Goal: Use online tool/utility: Utilize a website feature to perform a specific function

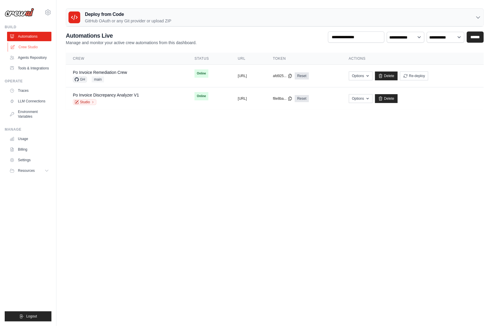
click at [28, 44] on link "Crew Studio" at bounding box center [30, 46] width 44 height 9
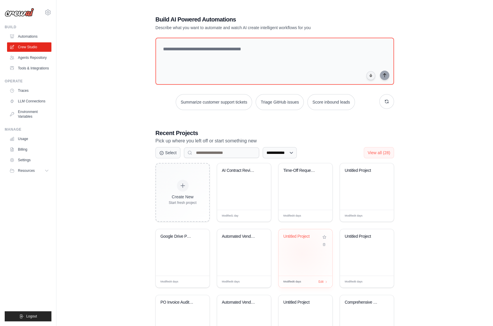
scroll to position [42, 0]
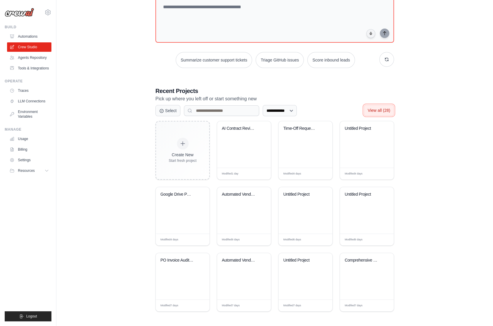
click at [374, 108] on span "View all (28)" at bounding box center [379, 110] width 23 height 5
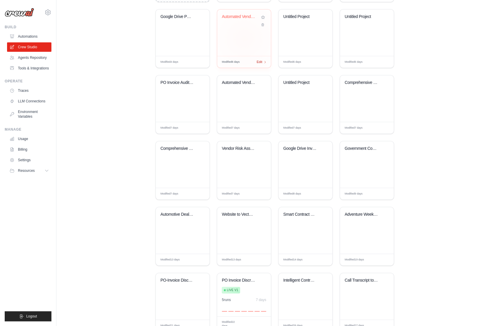
scroll to position [223, 0]
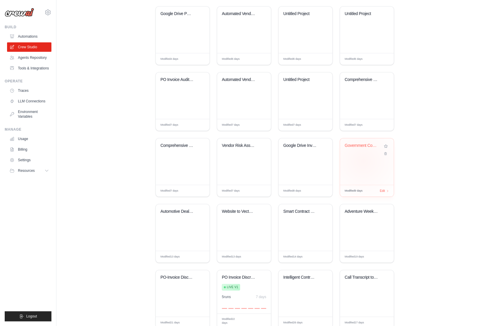
click at [363, 160] on div "Government Contracting Opportunity ..." at bounding box center [367, 161] width 54 height 46
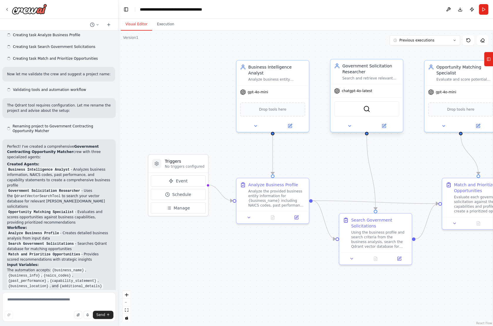
click at [373, 114] on div "QdrantVectorSearchTool" at bounding box center [366, 108] width 65 height 15
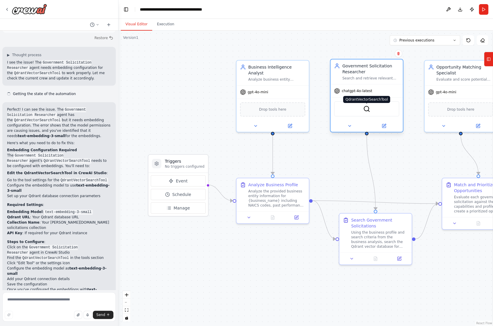
scroll to position [627, 0]
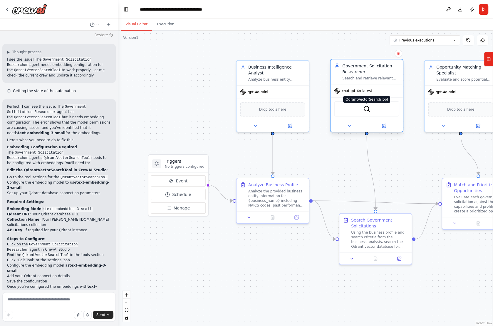
click at [369, 109] on img at bounding box center [366, 108] width 7 height 7
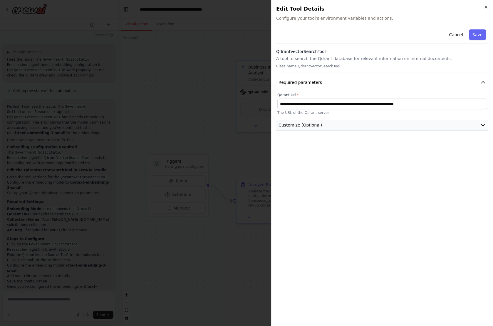
click at [335, 123] on button "Customize (Optional)" at bounding box center [382, 125] width 212 height 11
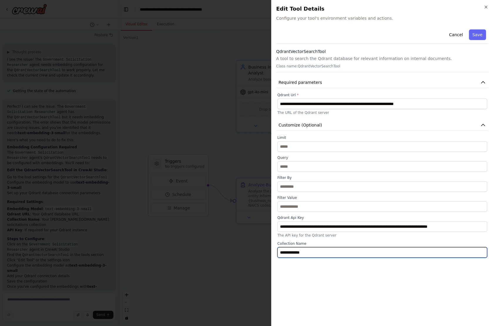
drag, startPoint x: 309, startPoint y: 254, endPoint x: 246, endPoint y: 251, distance: 62.7
click at [246, 251] on body "Create a crew that takes in information about a business entity - annalaysises …" at bounding box center [246, 163] width 493 height 326
type input "**********"
drag, startPoint x: 321, startPoint y: 252, endPoint x: 237, endPoint y: 252, distance: 84.4
click at [237, 252] on body "Create a crew that takes in information about a business entity - annalaysises …" at bounding box center [246, 163] width 493 height 326
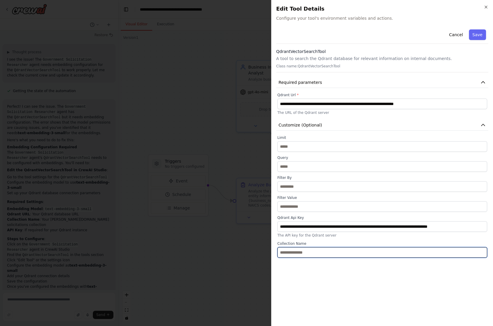
paste input "**********"
type input "**********"
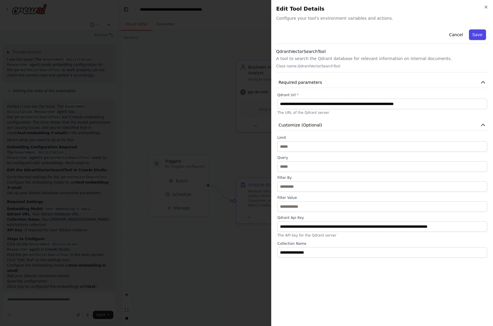
click at [478, 32] on button "Save" at bounding box center [477, 34] width 17 height 11
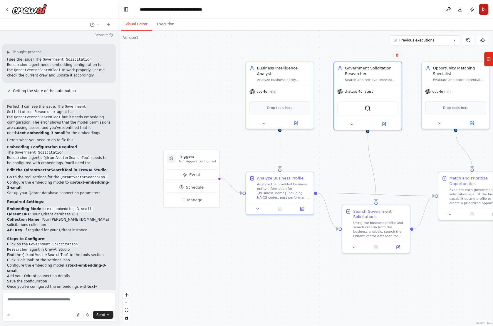
click at [482, 12] on button "Run" at bounding box center [483, 9] width 9 height 11
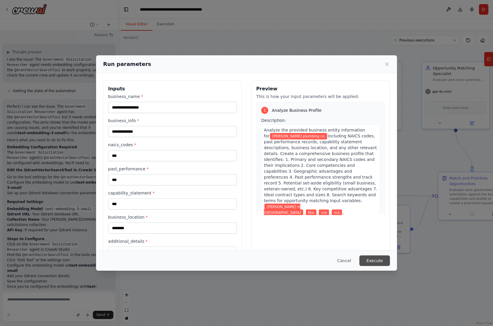
click at [379, 261] on button "Execute" at bounding box center [375, 260] width 31 height 11
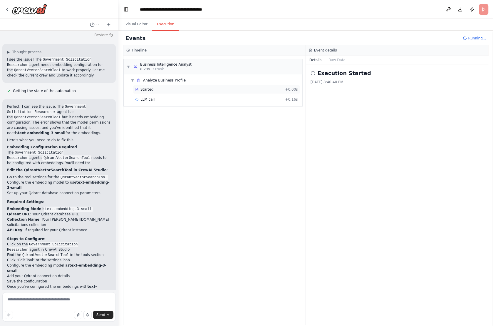
click at [150, 88] on span "Started" at bounding box center [147, 89] width 13 height 5
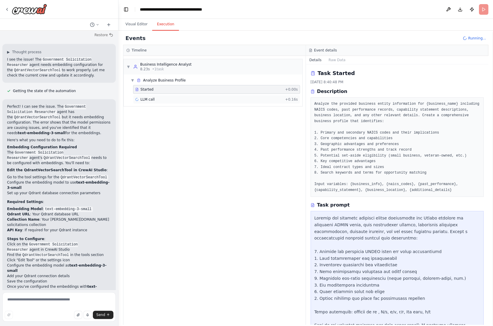
click at [154, 99] on span "LLM call" at bounding box center [148, 99] width 14 height 5
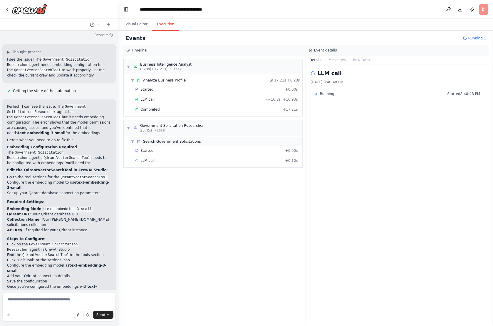
click at [146, 139] on span "Search Government Solicitations" at bounding box center [172, 141] width 58 height 5
click at [148, 142] on span "Search Government Solicitations" at bounding box center [172, 141] width 58 height 5
click at [147, 150] on span "Started" at bounding box center [147, 150] width 13 height 5
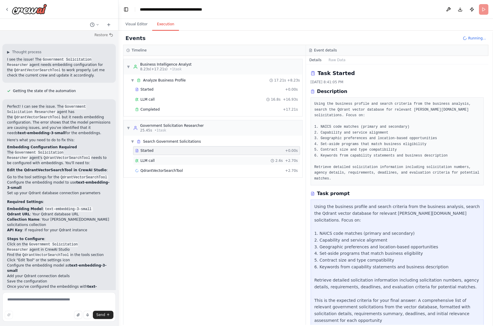
click at [147, 158] on span "LLM call" at bounding box center [148, 160] width 14 height 5
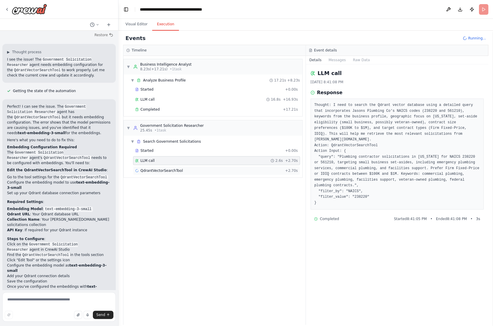
click at [152, 168] on span "QdrantVectorSearchTool" at bounding box center [162, 170] width 42 height 5
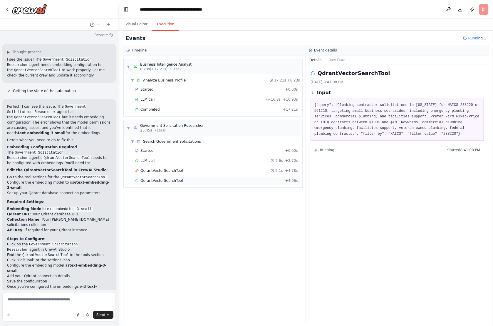
click at [166, 178] on span "QdrantVectorSearchTool" at bounding box center [162, 180] width 42 height 5
click at [165, 168] on span "QdrantVectorSearchTool" at bounding box center [162, 170] width 42 height 5
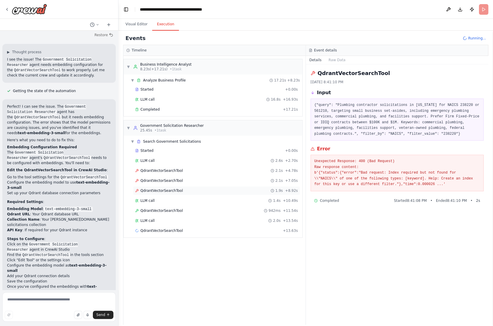
click at [153, 189] on span "QdrantVectorSearchTool" at bounding box center [162, 190] width 42 height 5
click at [155, 180] on div "QdrantVectorSearchTool 2.1s + 7.05s" at bounding box center [216, 180] width 167 height 9
click at [143, 198] on span "LLM call" at bounding box center [148, 200] width 14 height 5
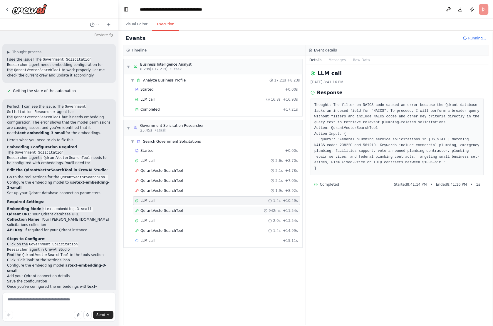
click at [152, 209] on span "QdrantVectorSearchTool" at bounding box center [162, 210] width 42 height 5
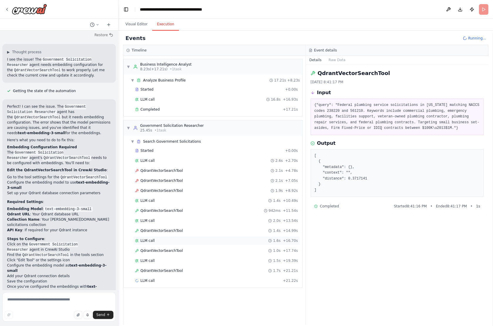
click at [155, 238] on div "LLM call 1.6s + 16.70s" at bounding box center [216, 240] width 163 height 5
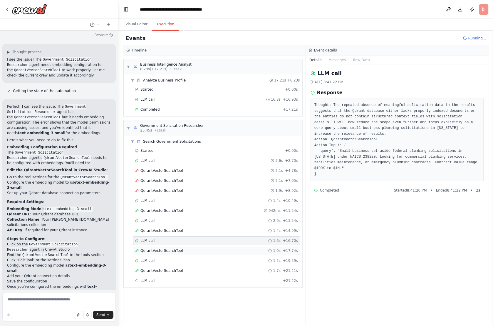
click at [155, 248] on span "QdrantVectorSearchTool" at bounding box center [162, 250] width 42 height 5
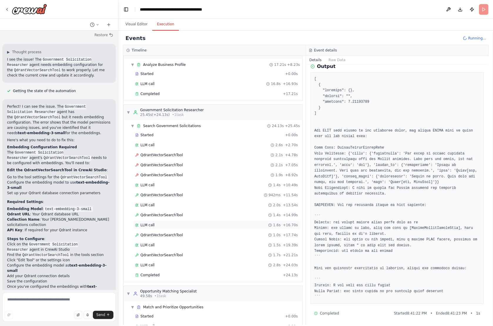
scroll to position [16, 0]
click at [155, 260] on div "LLM call 2.8s + 24.03s" at bounding box center [216, 264] width 167 height 9
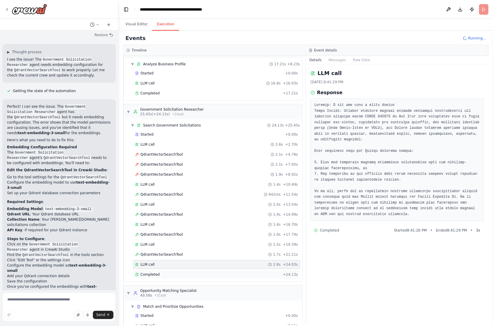
scroll to position [24, 0]
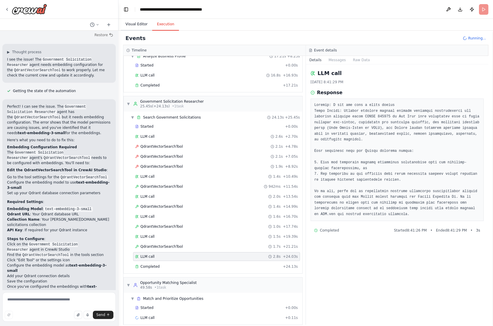
click at [141, 23] on button "Visual Editor" at bounding box center [136, 24] width 31 height 12
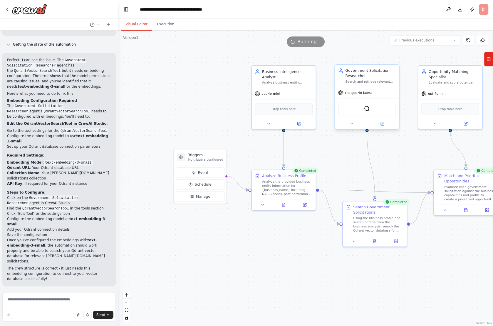
scroll to position [674, 0]
click at [484, 11] on button "Run" at bounding box center [483, 9] width 9 height 11
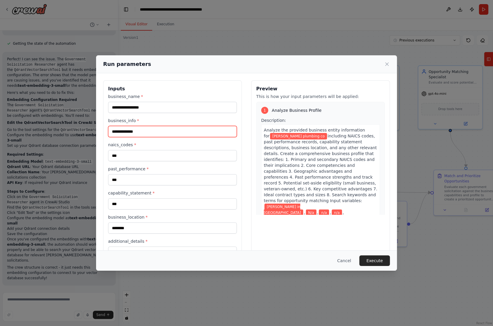
drag, startPoint x: 157, startPoint y: 130, endPoint x: 57, endPoint y: 130, distance: 99.7
click at [57, 130] on div "**********" at bounding box center [246, 163] width 493 height 326
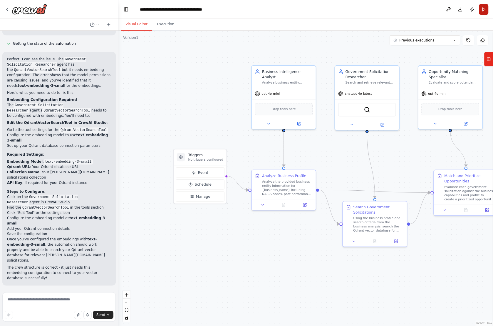
click at [484, 11] on button "Run" at bounding box center [483, 9] width 9 height 11
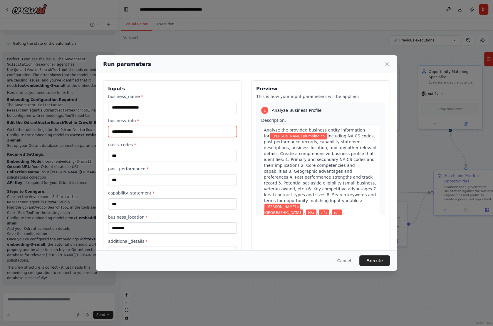
click at [151, 131] on input "**********" at bounding box center [172, 131] width 129 height 11
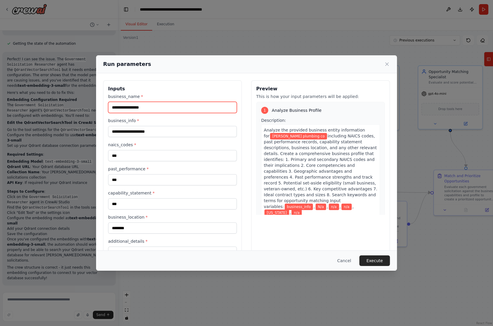
drag, startPoint x: 153, startPoint y: 106, endPoint x: 87, endPoint y: 106, distance: 66.4
click at [87, 106] on div "**********" at bounding box center [246, 163] width 493 height 326
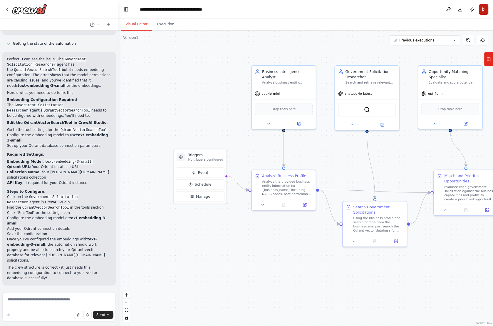
click at [480, 6] on button "Run" at bounding box center [483, 9] width 9 height 11
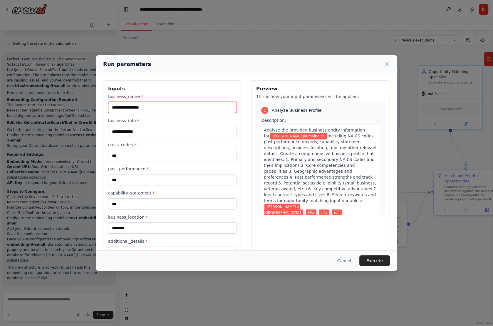
drag, startPoint x: 178, startPoint y: 106, endPoint x: 125, endPoint y: 106, distance: 53.2
click at [125, 106] on input "**********" at bounding box center [172, 107] width 129 height 11
type input "**********"
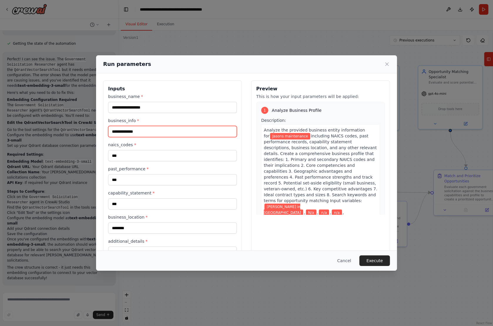
drag, startPoint x: 139, startPoint y: 130, endPoint x: 91, endPoint y: 130, distance: 48.5
click at [91, 130] on div "**********" at bounding box center [246, 163] width 493 height 326
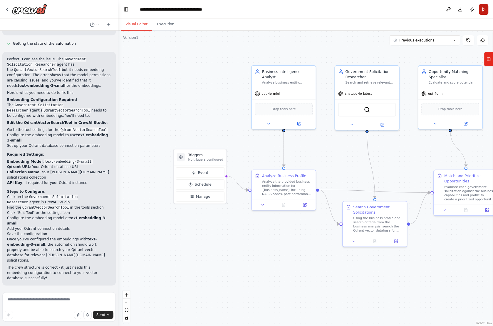
click at [482, 11] on button "Run" at bounding box center [483, 9] width 9 height 11
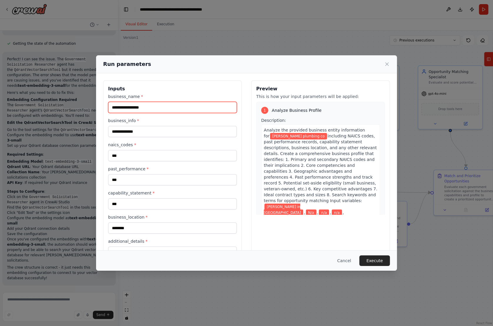
drag, startPoint x: 152, startPoint y: 108, endPoint x: 127, endPoint y: 107, distance: 25.0
click at [128, 107] on input "**********" at bounding box center [172, 107] width 129 height 11
type input "**********"
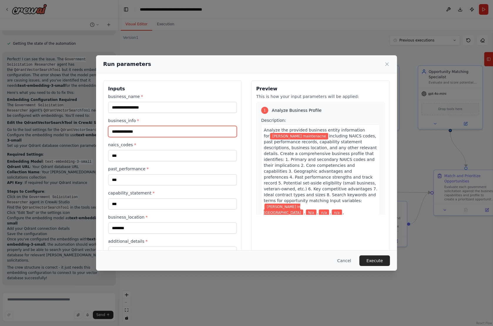
drag, startPoint x: 144, startPoint y: 130, endPoint x: 111, endPoint y: 128, distance: 33.6
click at [111, 128] on input "**********" at bounding box center [172, 131] width 129 height 11
type input "*"
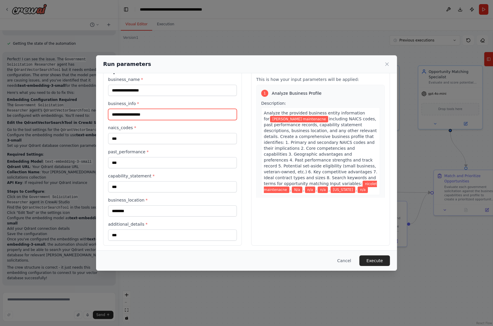
type input "**********"
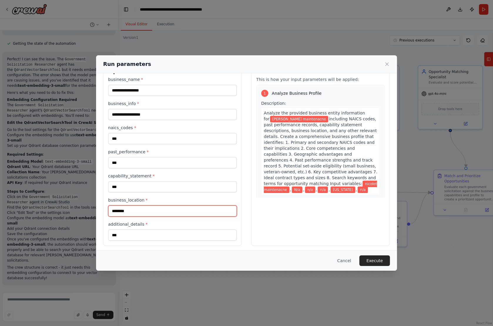
drag, startPoint x: 143, startPoint y: 207, endPoint x: 81, endPoint y: 203, distance: 61.6
click at [81, 203] on div "**********" at bounding box center [246, 163] width 493 height 326
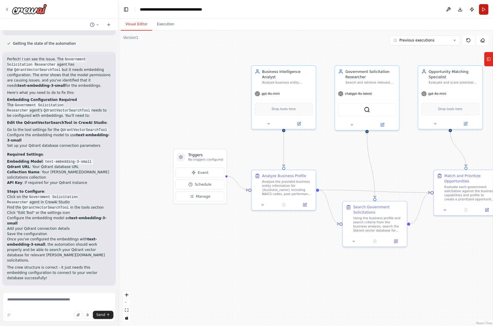
click at [484, 11] on button "Run" at bounding box center [483, 9] width 9 height 11
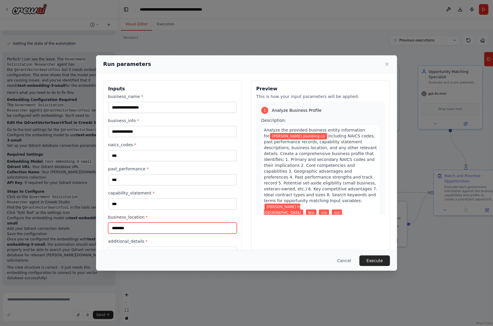
drag, startPoint x: 159, startPoint y: 226, endPoint x: 72, endPoint y: 223, distance: 87.4
click at [72, 223] on div "**********" at bounding box center [246, 163] width 493 height 326
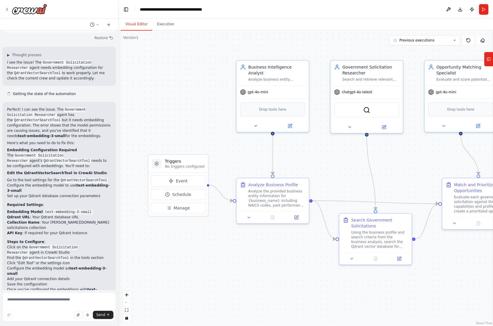
scroll to position [627, 0]
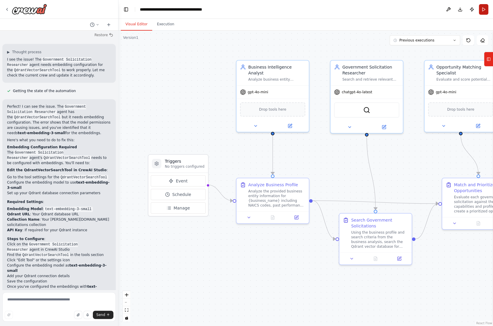
click at [484, 10] on button "Run" at bounding box center [483, 9] width 9 height 11
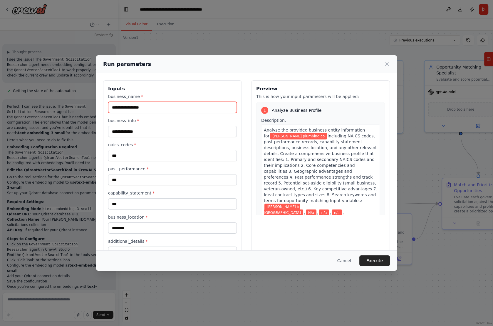
drag, startPoint x: 153, startPoint y: 108, endPoint x: 128, endPoint y: 108, distance: 25.0
click at [128, 108] on input "**********" at bounding box center [172, 107] width 129 height 11
type input "**********"
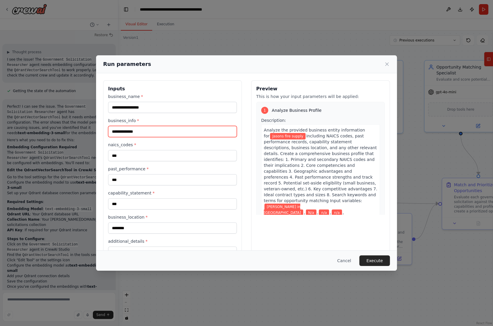
drag, startPoint x: 151, startPoint y: 131, endPoint x: 55, endPoint y: 128, distance: 96.5
click at [55, 128] on div "**********" at bounding box center [246, 163] width 493 height 326
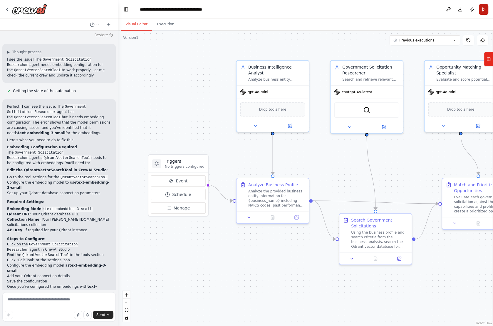
click at [482, 9] on button "Run" at bounding box center [483, 9] width 9 height 11
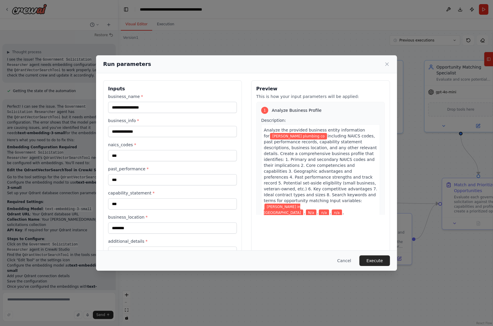
click at [489, 58] on div "**********" at bounding box center [246, 163] width 493 height 326
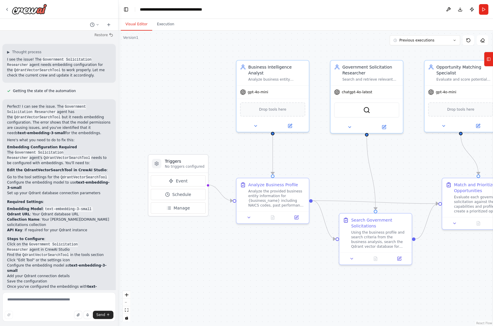
click at [489, 58] on icon at bounding box center [489, 58] width 4 height 9
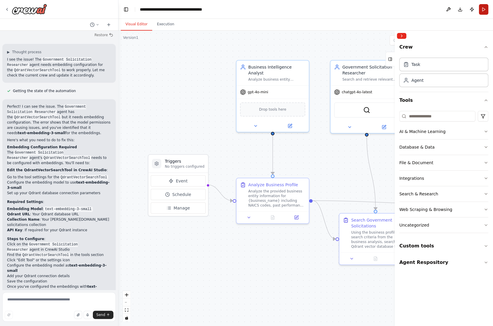
click at [485, 9] on button "Run" at bounding box center [483, 9] width 9 height 11
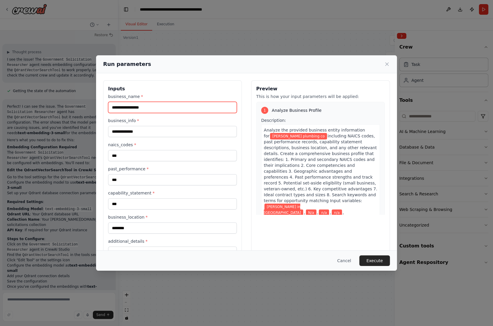
drag, startPoint x: 157, startPoint y: 108, endPoint x: 126, endPoint y: 106, distance: 30.6
click at [126, 106] on input "**********" at bounding box center [172, 107] width 129 height 11
type input "******"
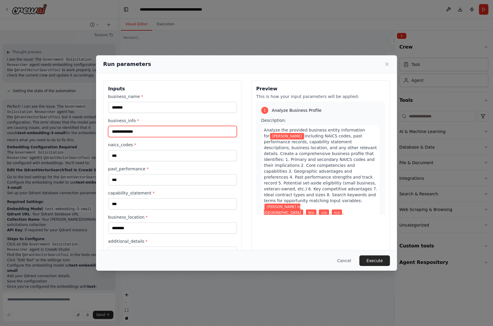
drag, startPoint x: 142, startPoint y: 132, endPoint x: 94, endPoint y: 132, distance: 47.3
click at [94, 132] on div "**********" at bounding box center [246, 163] width 493 height 326
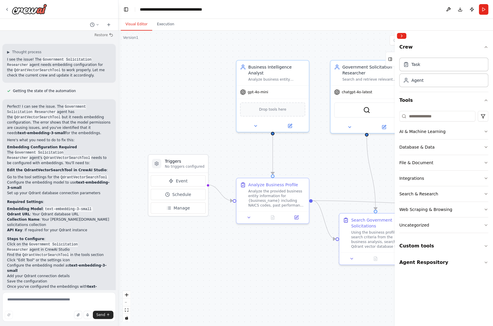
click at [153, 78] on div ".deletable-edge-delete-btn { width: 20px; height: 20px; border: 0px solid #ffff…" at bounding box center [305, 178] width 375 height 295
click at [123, 8] on button "Toggle Left Sidebar" at bounding box center [126, 9] width 8 height 8
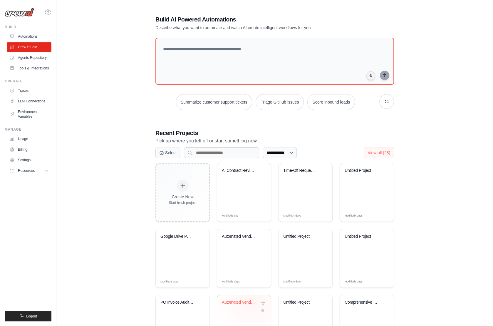
scroll to position [42, 0]
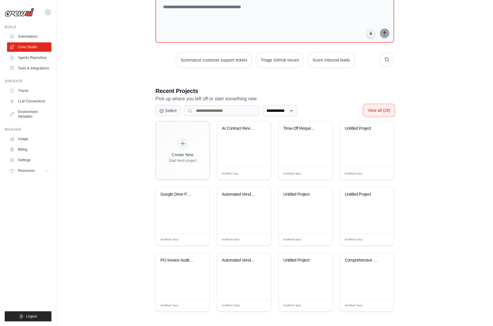
click at [377, 111] on span "View all (28)" at bounding box center [379, 110] width 23 height 5
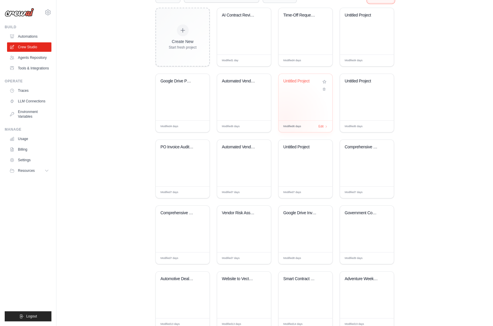
scroll to position [158, 0]
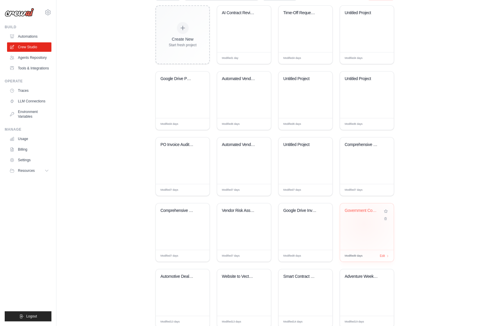
click at [364, 223] on div "Government Contracting Opportunity ..." at bounding box center [367, 226] width 54 height 46
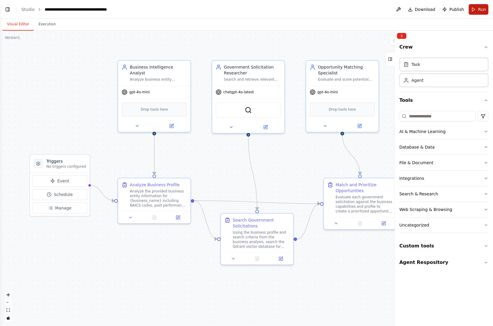
scroll to position [627, 0]
click at [479, 12] on button "Run" at bounding box center [479, 9] width 20 height 11
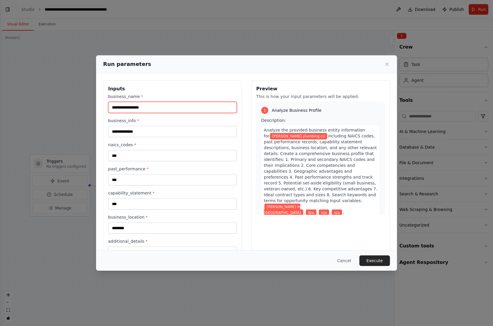
drag, startPoint x: 156, startPoint y: 107, endPoint x: 126, endPoint y: 106, distance: 29.1
click at [126, 106] on input "**********" at bounding box center [172, 107] width 129 height 11
type input "**********"
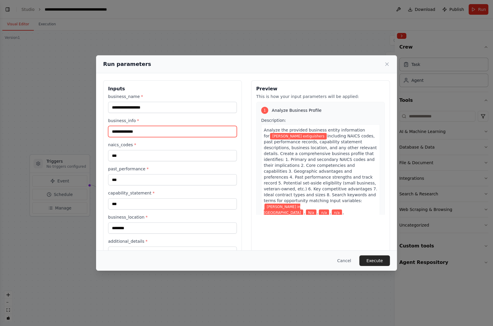
drag, startPoint x: 147, startPoint y: 132, endPoint x: 60, endPoint y: 132, distance: 87.6
click at [60, 132] on div "**********" at bounding box center [246, 163] width 493 height 326
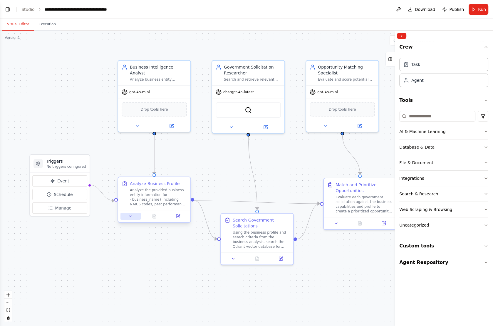
click at [132, 214] on icon at bounding box center [130, 216] width 5 height 5
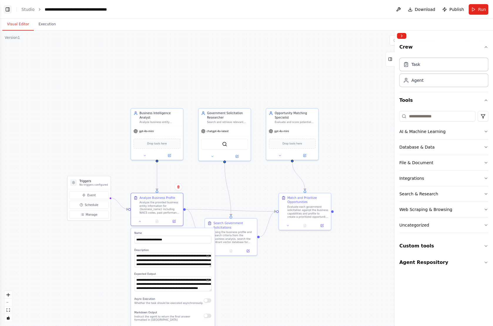
click at [5, 9] on button "Toggle Left Sidebar" at bounding box center [8, 9] width 8 height 8
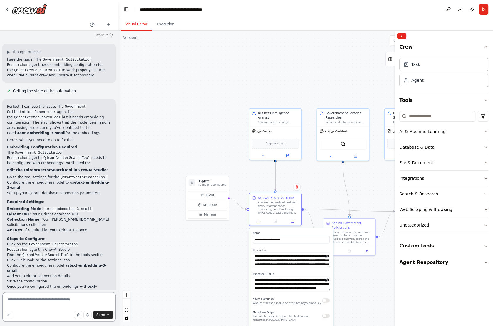
click at [40, 303] on textarea at bounding box center [58, 306] width 113 height 29
type textarea "**********"
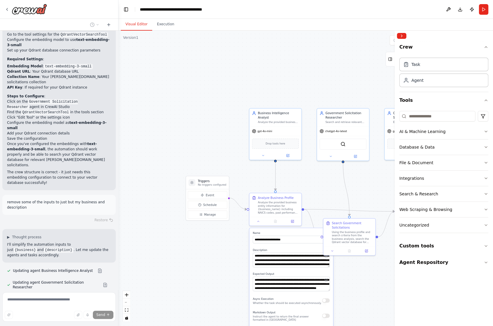
scroll to position [774, 0]
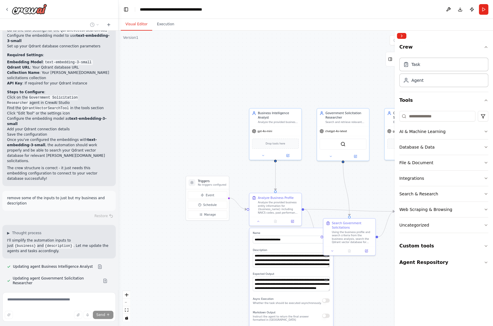
type textarea "**********"
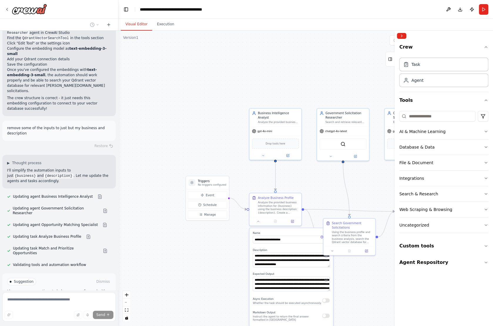
scroll to position [845, 0]
click at [484, 9] on button "Run" at bounding box center [483, 9] width 9 height 11
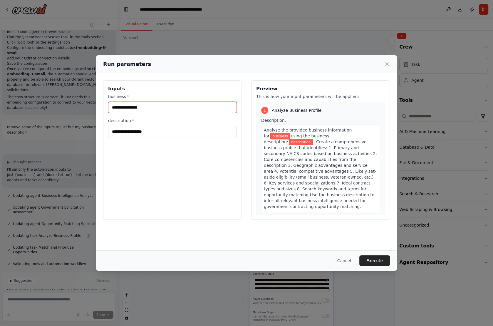
click at [139, 108] on input "business *" at bounding box center [172, 107] width 129 height 11
type input "******"
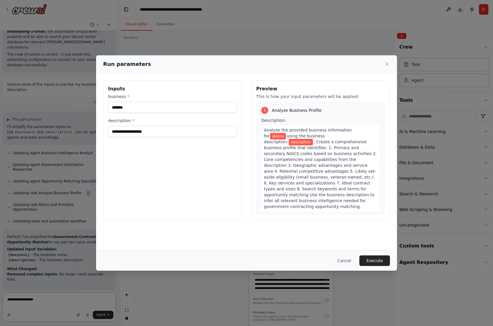
type textarea "**********"
click at [138, 107] on input "******" at bounding box center [172, 107] width 129 height 11
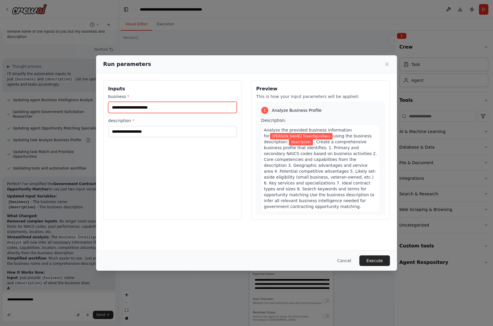
type input "**********"
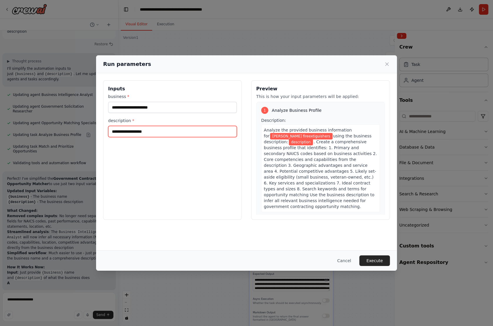
click at [132, 131] on input "description *" at bounding box center [172, 131] width 129 height 11
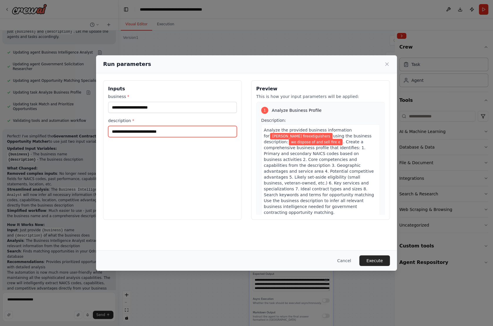
scroll to position [993, 0]
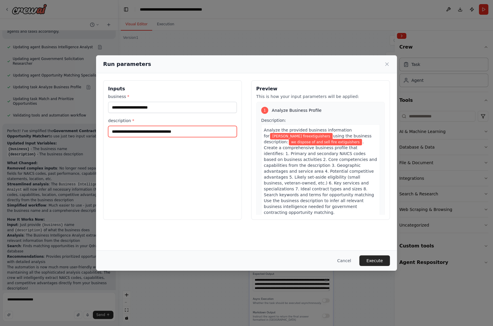
type input "**********"
click at [374, 262] on button "Execute" at bounding box center [375, 260] width 31 height 11
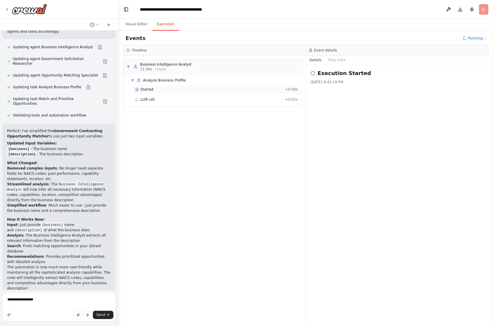
click at [141, 91] on span "Started" at bounding box center [147, 89] width 13 height 5
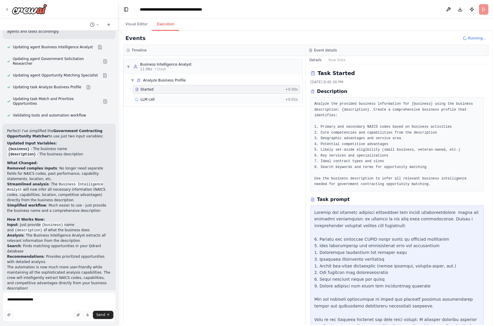
click at [146, 99] on span "LLM call" at bounding box center [148, 99] width 14 height 5
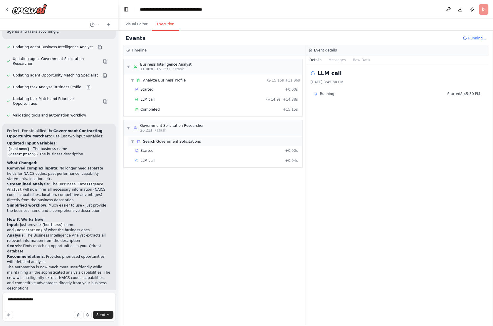
click at [158, 139] on span "Search Government Solicitations" at bounding box center [172, 141] width 58 height 5
click at [156, 140] on span "Search Government Solicitations" at bounding box center [172, 141] width 58 height 5
click at [148, 153] on div "Started + 0.00s" at bounding box center [216, 150] width 167 height 9
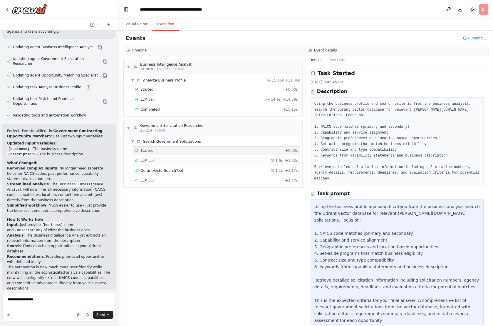
click at [148, 158] on span "LLM call" at bounding box center [148, 160] width 14 height 5
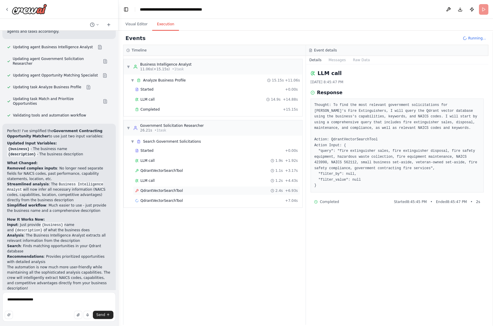
click at [153, 190] on span "QdrantVectorSearchTool" at bounding box center [162, 190] width 42 height 5
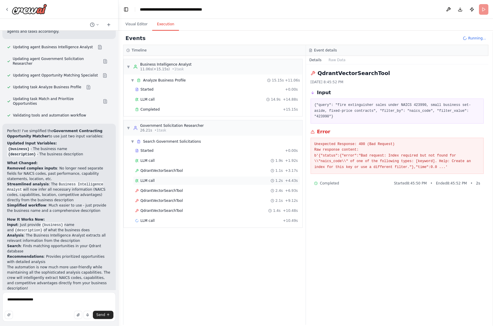
click at [143, 180] on span "LLM call" at bounding box center [148, 180] width 14 height 5
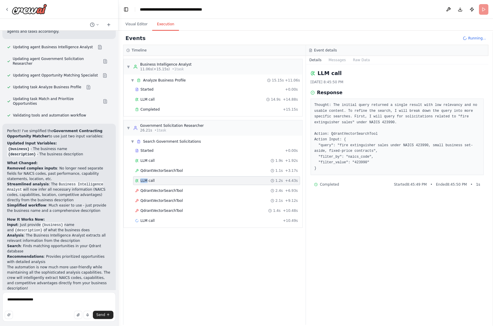
click at [143, 180] on span "LLM call" at bounding box center [148, 180] width 14 height 5
click at [150, 196] on div "QdrantVectorSearchTool 2.1s + 9.12s" at bounding box center [216, 200] width 167 height 9
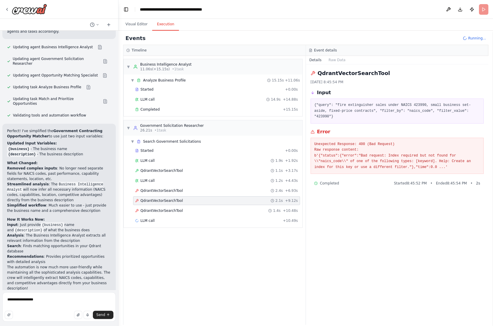
click at [151, 199] on span "QdrantVectorSearchTool" at bounding box center [162, 200] width 42 height 5
click at [151, 202] on div "Started + 0.00s LLM call 1.9s + 1.92s QdrantVectorSearchTool 1.1s + 3.17s LLM c…" at bounding box center [215, 186] width 174 height 80
click at [151, 210] on div "QdrantVectorSearchTool 1.4s + 10.48s" at bounding box center [216, 210] width 167 height 9
click at [151, 218] on span "LLM call" at bounding box center [148, 220] width 14 height 5
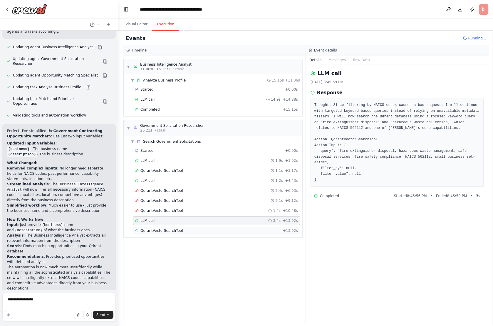
click at [153, 228] on span "QdrantVectorSearchTool" at bounding box center [162, 230] width 42 height 5
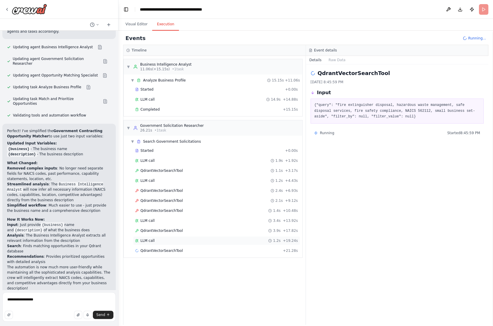
click at [145, 238] on span "LLM call" at bounding box center [148, 240] width 14 height 5
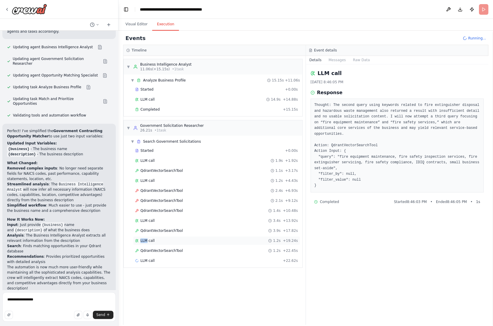
click at [145, 238] on span "LLM call" at bounding box center [148, 240] width 14 height 5
click at [145, 246] on div "QdrantVectorSearchTool 1.2s + 22.45s" at bounding box center [216, 250] width 167 height 9
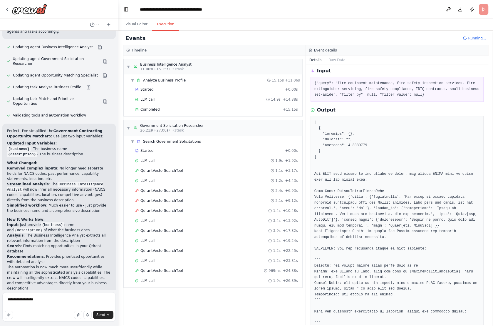
scroll to position [17, 0]
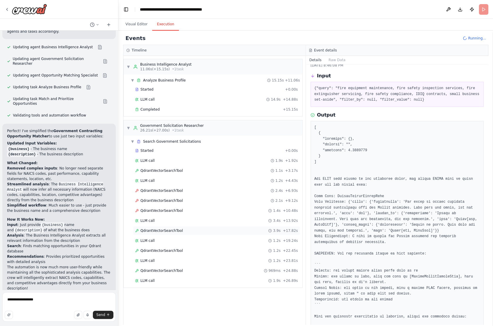
click at [172, 228] on span "QdrantVectorSearchTool" at bounding box center [162, 230] width 42 height 5
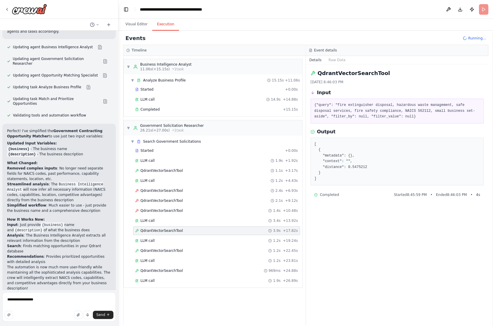
scroll to position [0, 0]
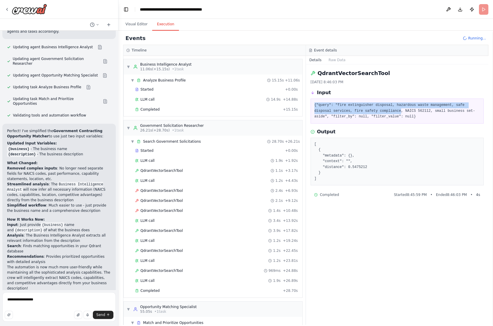
drag, startPoint x: 314, startPoint y: 104, endPoint x: 402, endPoint y: 108, distance: 88.0
click at [402, 108] on pre "{"query": "fire extinguisher disposal, hazardous waste management, safe disposa…" at bounding box center [398, 110] width 166 height 17
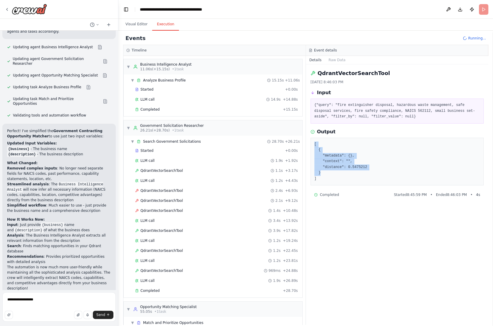
drag, startPoint x: 313, startPoint y: 144, endPoint x: 358, endPoint y: 172, distance: 52.9
click at [358, 172] on div "[ { "metadata": {}, "context": "", "distance": 0.5475212 } ]" at bounding box center [397, 162] width 173 height 48
click at [162, 248] on span "QdrantVectorSearchTool" at bounding box center [162, 250] width 42 height 5
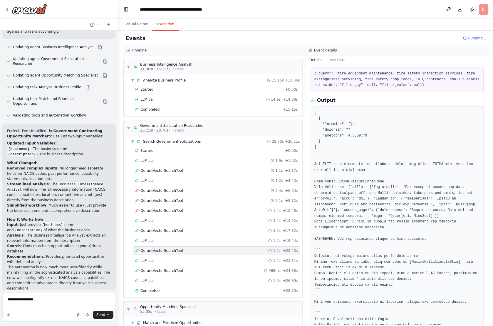
scroll to position [39, 0]
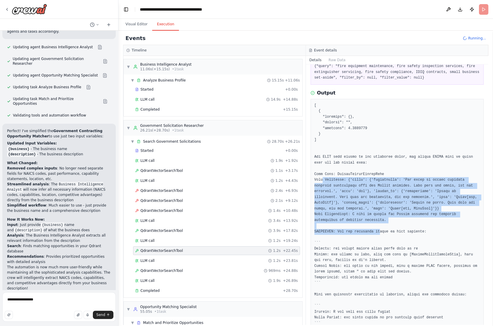
drag, startPoint x: 323, startPoint y: 178, endPoint x: 379, endPoint y: 233, distance: 79.0
click at [379, 233] on pre at bounding box center [398, 215] width 166 height 224
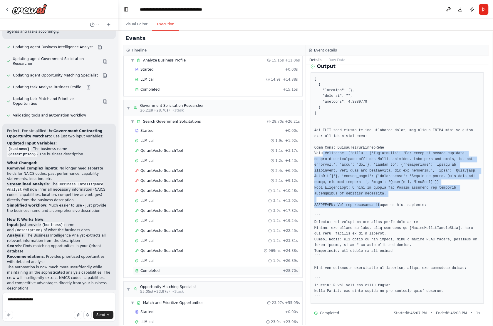
scroll to position [26, 0]
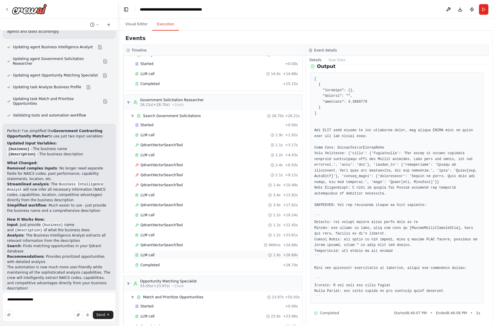
click at [190, 253] on div "LLM call 1.9s + 26.89s" at bounding box center [216, 255] width 163 height 5
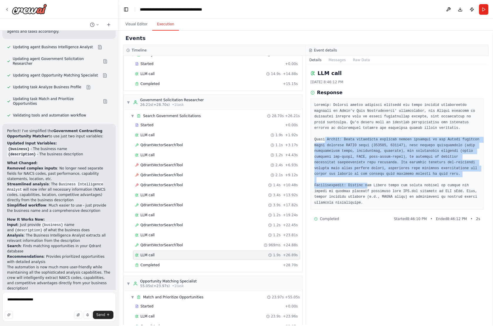
drag, startPoint x: 325, startPoint y: 137, endPoint x: 367, endPoint y: 184, distance: 63.1
click at [367, 185] on pre at bounding box center [398, 153] width 166 height 103
click at [367, 184] on pre at bounding box center [398, 153] width 166 height 103
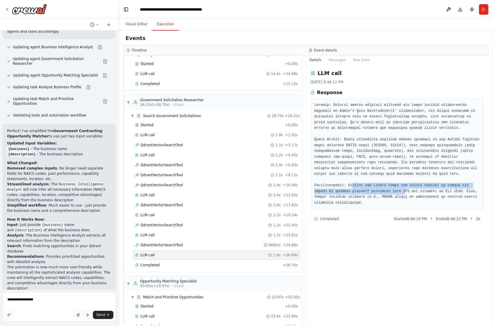
drag, startPoint x: 352, startPoint y: 184, endPoint x: 406, endPoint y: 189, distance: 53.8
click at [406, 189] on pre at bounding box center [398, 153] width 166 height 103
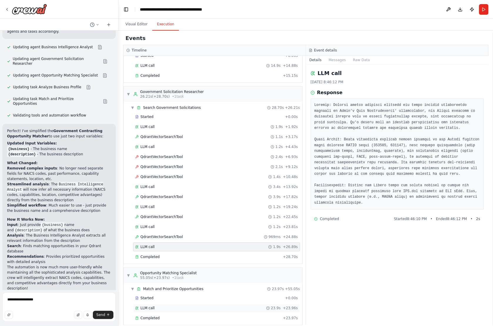
click at [145, 305] on span "LLM call" at bounding box center [148, 307] width 14 height 5
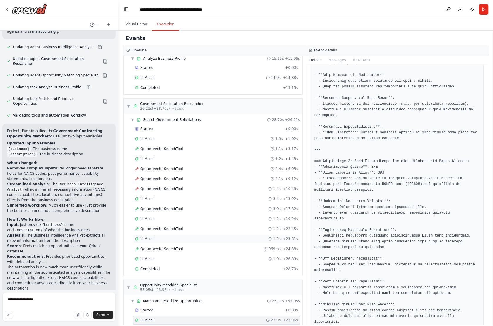
scroll to position [19, 0]
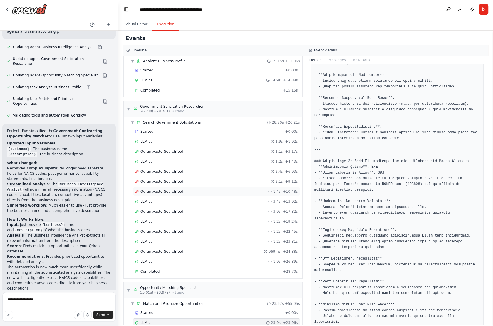
click at [156, 189] on span "QdrantVectorSearchTool" at bounding box center [162, 191] width 42 height 5
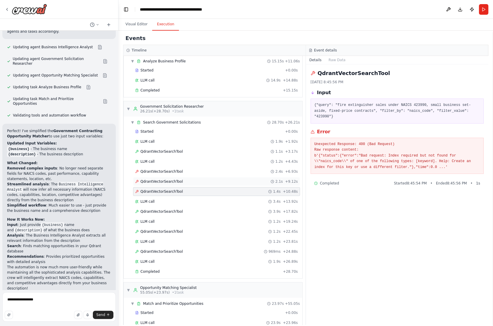
click at [156, 179] on span "QdrantVectorSearchTool" at bounding box center [162, 181] width 42 height 5
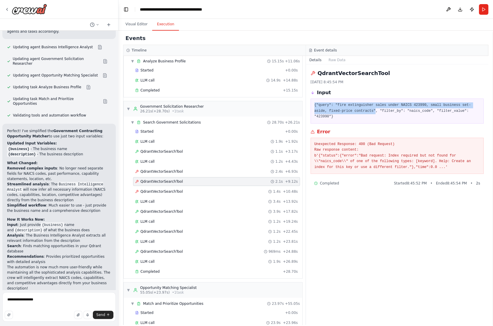
drag, startPoint x: 315, startPoint y: 104, endPoint x: 376, endPoint y: 112, distance: 62.2
click at [376, 112] on pre "{"query": "fire extinguisher sales under NAICS 423990, small business set-aside…" at bounding box center [398, 110] width 166 height 17
click at [165, 209] on span "QdrantVectorSearchTool" at bounding box center [162, 211] width 42 height 5
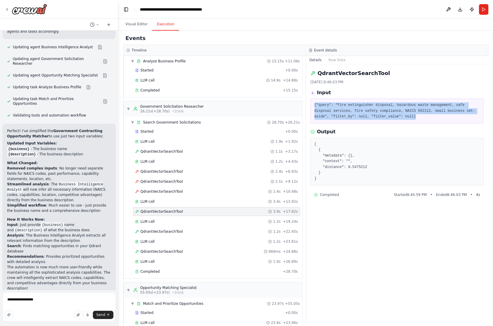
drag, startPoint x: 417, startPoint y: 116, endPoint x: 320, endPoint y: 101, distance: 98.8
click at [320, 101] on div "{"query": "fire extinguisher disposal, hazardous waste management, safe disposa…" at bounding box center [397, 110] width 173 height 25
copy pre "{"query": "fire extinguisher disposal, hazardous waste management, safe disposa…"
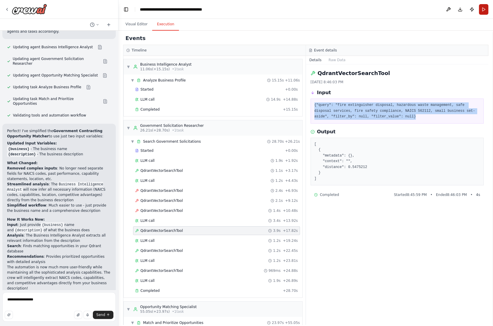
click at [482, 9] on button "Run" at bounding box center [483, 9] width 9 height 11
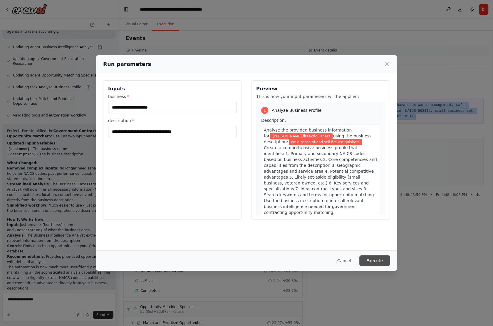
click at [378, 257] on button "Execute" at bounding box center [375, 260] width 31 height 11
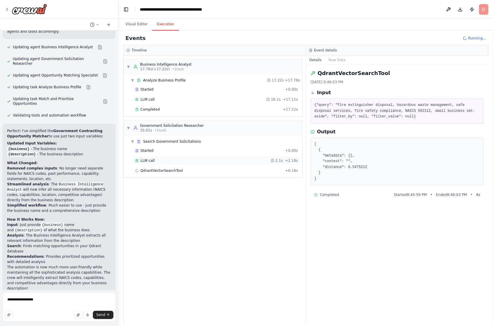
click at [141, 162] on div "LLM call 2.1s + 2.18s" at bounding box center [216, 160] width 167 height 9
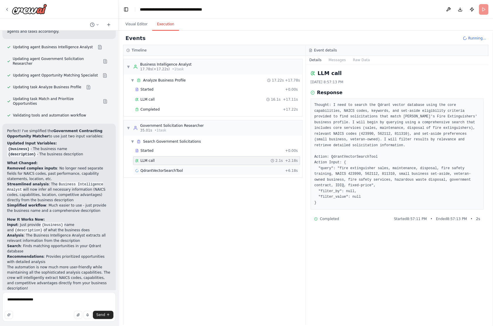
click at [151, 170] on span "QdrantVectorSearchTool" at bounding box center [162, 170] width 42 height 5
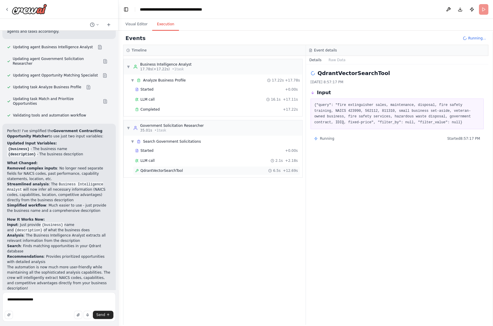
click at [190, 170] on div "QdrantVectorSearchTool 6.5s + 12.69s" at bounding box center [216, 170] width 163 height 5
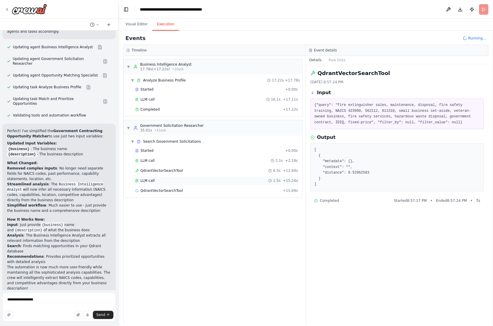
click at [160, 176] on div "LLM call 1.5s + 15.24s" at bounding box center [216, 180] width 167 height 9
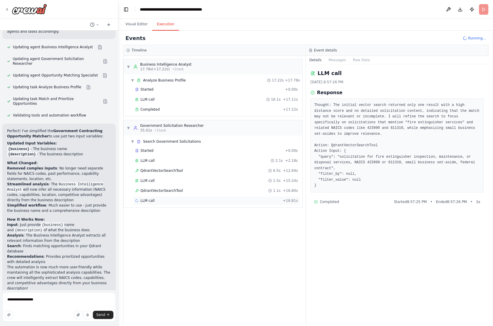
click at [155, 196] on div "LLM call + 16.81s" at bounding box center [216, 200] width 167 height 9
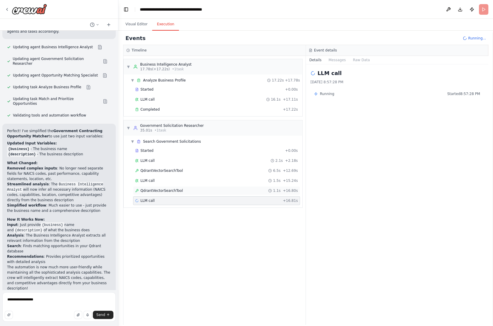
click at [154, 188] on span "QdrantVectorSearchTool" at bounding box center [162, 190] width 42 height 5
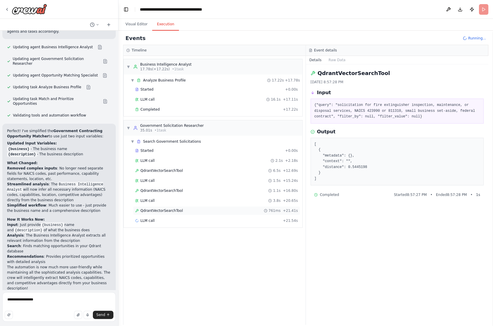
click at [177, 208] on span "QdrantVectorSearchTool" at bounding box center [162, 210] width 42 height 5
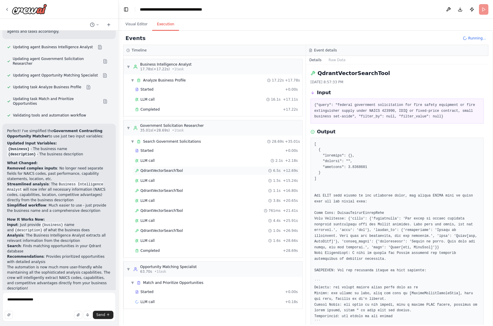
click at [151, 168] on span "QdrantVectorSearchTool" at bounding box center [162, 170] width 42 height 5
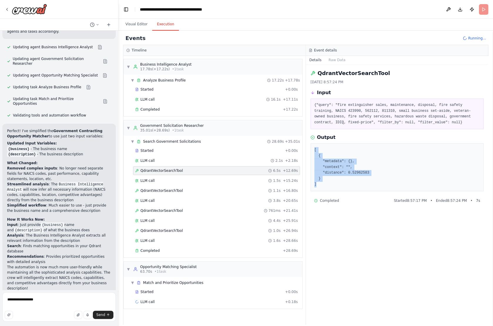
drag, startPoint x: 311, startPoint y: 142, endPoint x: 364, endPoint y: 184, distance: 68.0
click at [365, 184] on div "Output [ { "metadata": {}, "context": "", "distance": 0.52962583 } ]" at bounding box center [397, 162] width 173 height 57
click at [355, 180] on pre "[ { "metadata": {}, "context": "", "distance": 0.52962583 } ]" at bounding box center [398, 167] width 166 height 40
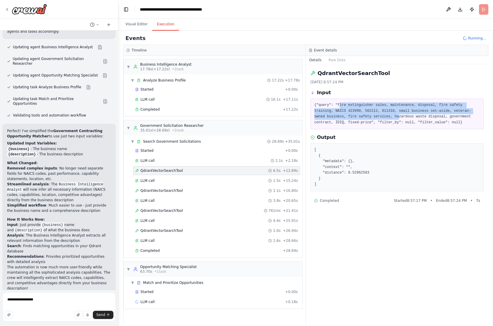
drag, startPoint x: 339, startPoint y: 103, endPoint x: 398, endPoint y: 118, distance: 60.9
click at [398, 118] on pre "{"query": "fire extinguisher sales, maintenance, disposal, fire safety training…" at bounding box center [398, 113] width 166 height 23
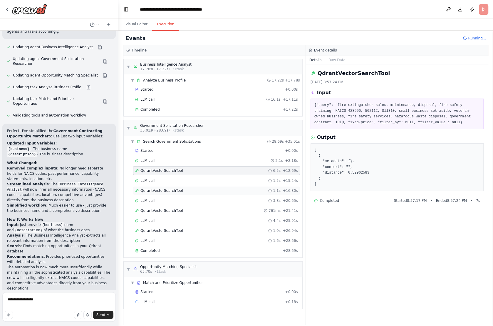
click at [164, 188] on span "QdrantVectorSearchTool" at bounding box center [162, 190] width 42 height 5
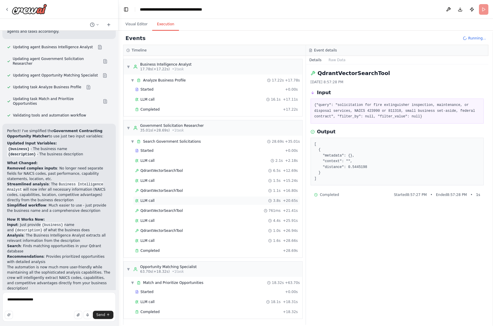
click at [170, 200] on div "LLM call 3.8s + 20.65s" at bounding box center [216, 200] width 163 height 5
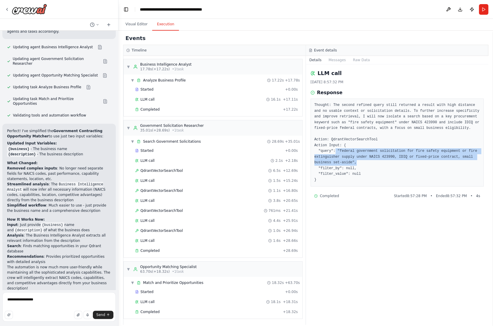
drag, startPoint x: 336, startPoint y: 150, endPoint x: 400, endPoint y: 162, distance: 65.2
click at [400, 162] on pre "Thought: The second refined query still returned a result with high distance an…" at bounding box center [398, 142] width 166 height 80
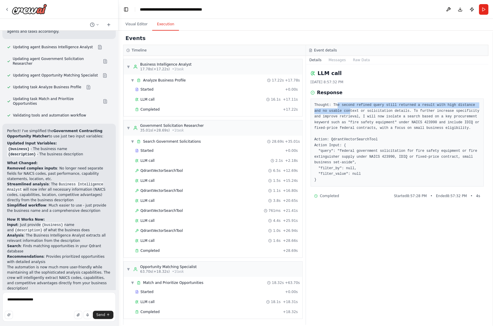
drag, startPoint x: 337, startPoint y: 105, endPoint x: 351, endPoint y: 110, distance: 14.8
click at [351, 110] on pre "Thought: The second refined query still returned a result with high distance an…" at bounding box center [398, 142] width 166 height 80
click at [159, 170] on span "QdrantVectorSearchTool" at bounding box center [162, 170] width 42 height 5
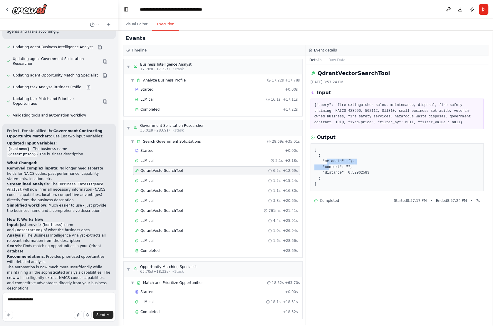
drag, startPoint x: 326, startPoint y: 160, endPoint x: 329, endPoint y: 168, distance: 8.5
click at [329, 168] on pre "[ { "metadata": {}, "context": "", "distance": 0.52962583 } ]" at bounding box center [398, 167] width 166 height 40
click at [324, 143] on div "[ { "metadata": {}, "context": "", "distance": 0.52962583 } ]" at bounding box center [397, 167] width 173 height 48
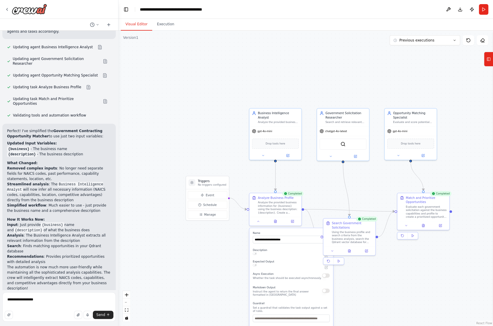
click at [136, 24] on button "Visual Editor" at bounding box center [136, 24] width 31 height 12
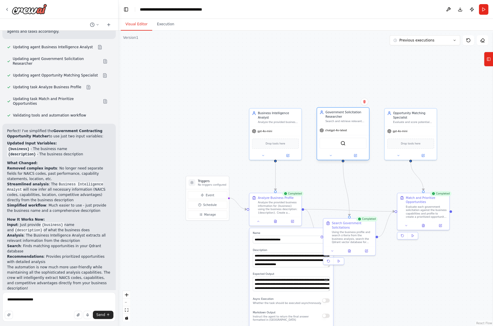
click at [340, 145] on div "QdrantVectorSearchTool" at bounding box center [343, 143] width 47 height 11
click at [339, 141] on div "QdrantVectorSearchTool" at bounding box center [343, 143] width 47 height 11
click at [348, 142] on div "QdrantVectorSearchTool" at bounding box center [343, 143] width 47 height 11
click at [342, 142] on img at bounding box center [343, 143] width 5 height 5
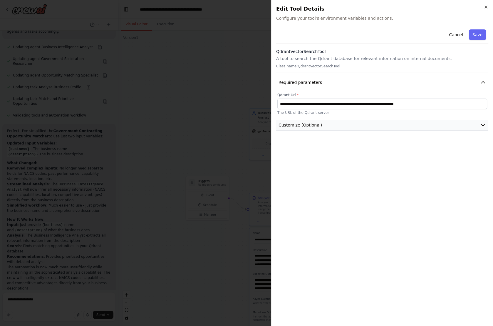
click at [332, 122] on button "Customize (Optional)" at bounding box center [382, 125] width 212 height 11
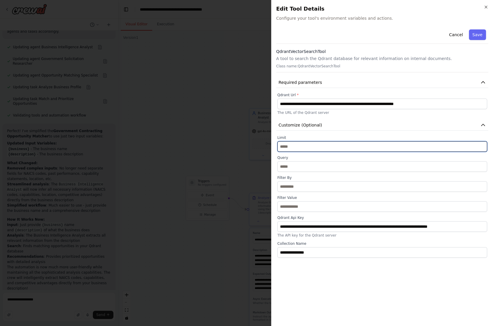
click at [286, 147] on input "*" at bounding box center [382, 146] width 210 height 11
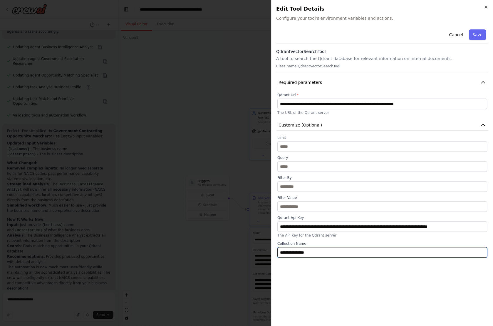
drag, startPoint x: 320, startPoint y: 251, endPoint x: 271, endPoint y: 246, distance: 48.7
click at [271, 246] on div "**********" at bounding box center [382, 163] width 222 height 326
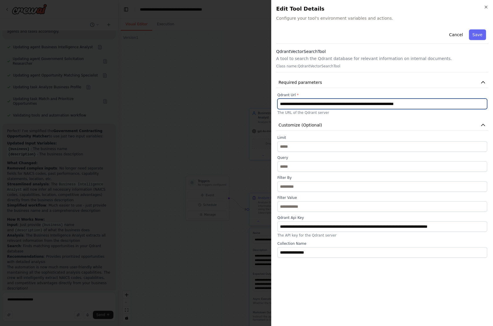
drag, startPoint x: 454, startPoint y: 105, endPoint x: 279, endPoint y: 96, distance: 175.7
click at [279, 96] on div "**********" at bounding box center [382, 104] width 210 height 22
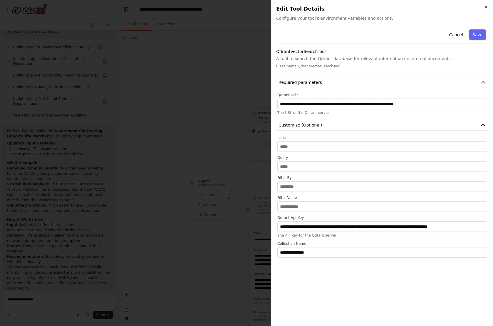
click at [296, 193] on div "**********" at bounding box center [382, 196] width 210 height 122
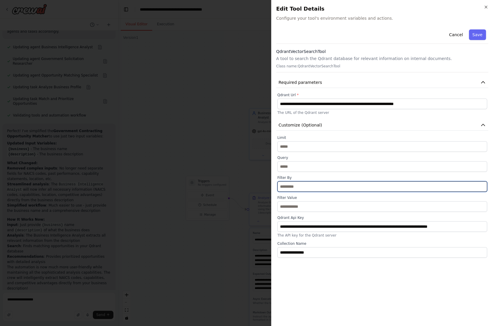
click at [296, 189] on input "text" at bounding box center [382, 186] width 210 height 11
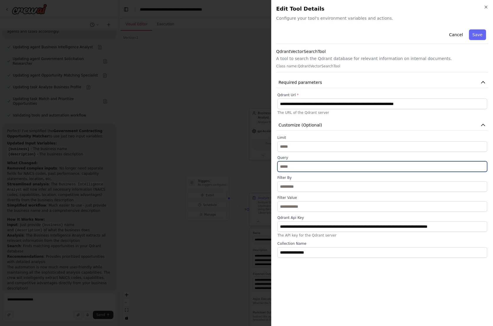
click at [296, 167] on input "text" at bounding box center [382, 166] width 210 height 11
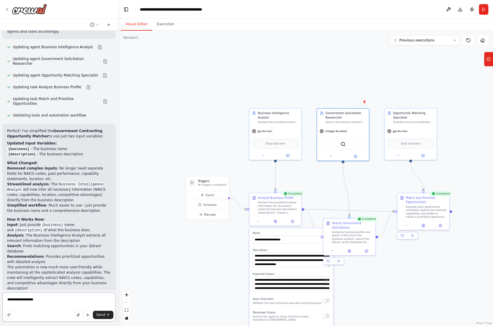
click at [48, 302] on textarea "**********" at bounding box center [58, 306] width 113 height 29
drag, startPoint x: 48, startPoint y: 302, endPoint x: -3, endPoint y: 296, distance: 51.2
click at [0, 296] on html "Create a crew that takes in information about a business entity - annalaysises …" at bounding box center [246, 163] width 493 height 326
click at [257, 218] on button at bounding box center [258, 220] width 14 height 5
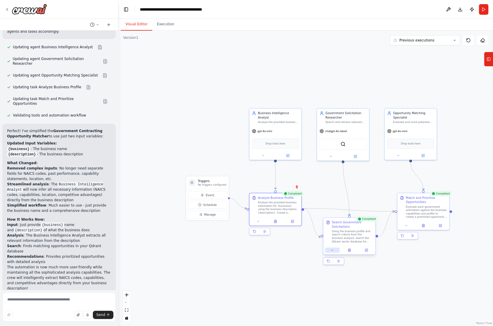
click at [335, 248] on button at bounding box center [332, 249] width 14 height 5
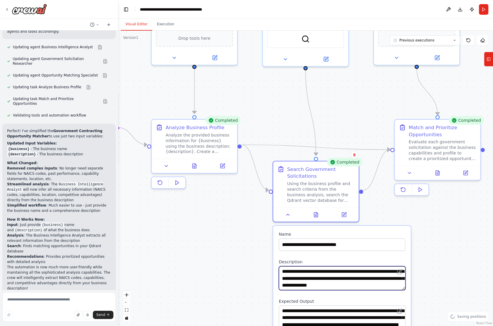
drag, startPoint x: 303, startPoint y: 270, endPoint x: 347, endPoint y: 266, distance: 44.0
click at [347, 266] on textarea "**********" at bounding box center [342, 278] width 127 height 24
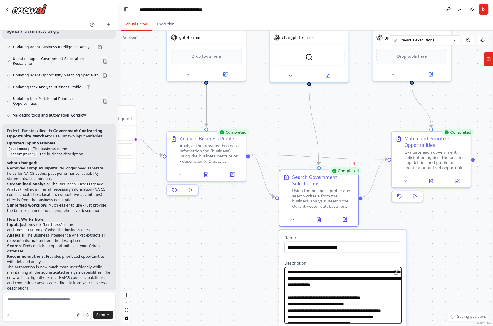
drag, startPoint x: 399, startPoint y: 287, endPoint x: 400, endPoint y: 326, distance: 38.8
click at [400, 325] on html "Create a crew that takes in information about a business entity - annalaysises …" at bounding box center [246, 163] width 493 height 326
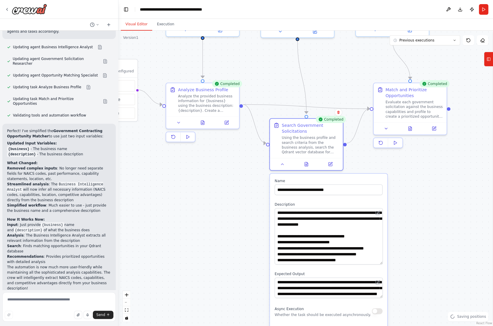
drag, startPoint x: 433, startPoint y: 284, endPoint x: 411, endPoint y: 223, distance: 64.9
click at [411, 223] on div ".deletable-edge-delete-btn { width: 20px; height: 20px; border: 0px solid #ffff…" at bounding box center [305, 178] width 375 height 295
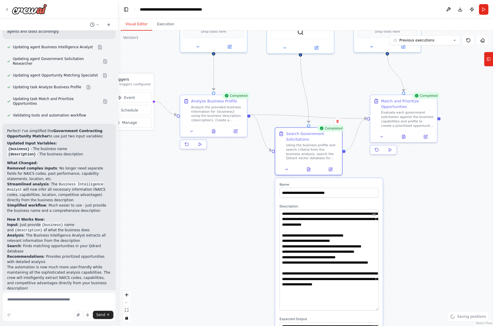
drag, startPoint x: 378, startPoint y: 260, endPoint x: 378, endPoint y: 309, distance: 49.1
click at [378, 309] on textarea "**********" at bounding box center [329, 259] width 99 height 101
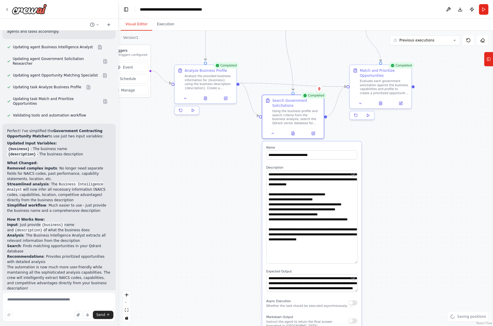
drag, startPoint x: 406, startPoint y: 279, endPoint x: 383, endPoint y: 235, distance: 50.1
click at [383, 235] on div ".deletable-edge-delete-btn { width: 20px; height: 20px; border: 0px solid #ffff…" at bounding box center [305, 178] width 375 height 295
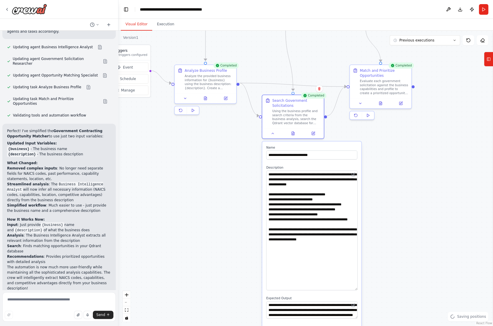
drag, startPoint x: 356, startPoint y: 262, endPoint x: 355, endPoint y: 288, distance: 26.8
click at [355, 288] on textarea "**********" at bounding box center [311, 230] width 91 height 120
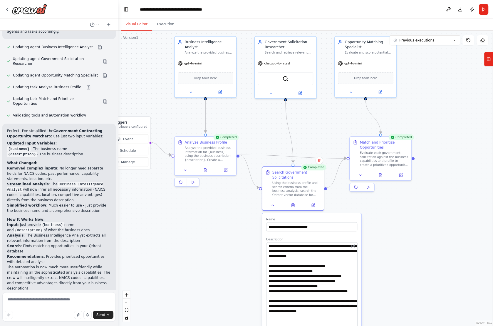
drag, startPoint x: 391, startPoint y: 156, endPoint x: 391, endPoint y: 227, distance: 71.7
click at [391, 227] on div ".deletable-edge-delete-btn { width: 20px; height: 20px; border: 0px solid #ffff…" at bounding box center [305, 178] width 375 height 295
click at [34, 300] on textarea at bounding box center [58, 306] width 113 height 29
type textarea "********"
drag, startPoint x: 46, startPoint y: 300, endPoint x: -15, endPoint y: 297, distance: 61.2
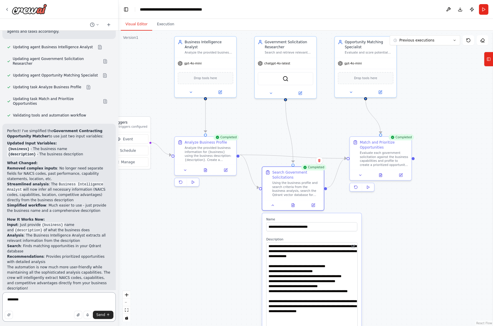
click at [0, 297] on html "Create a crew that takes in information about a business entity - annalaysises …" at bounding box center [246, 163] width 493 height 326
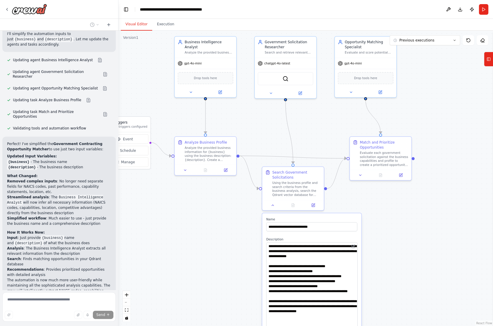
scroll to position [992, 0]
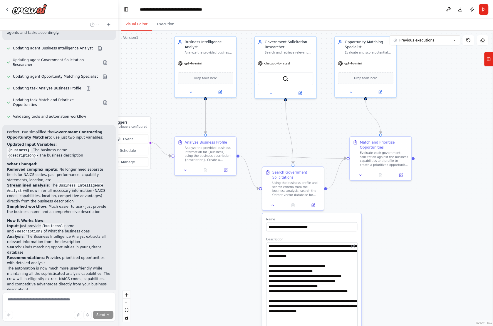
type textarea "**********"
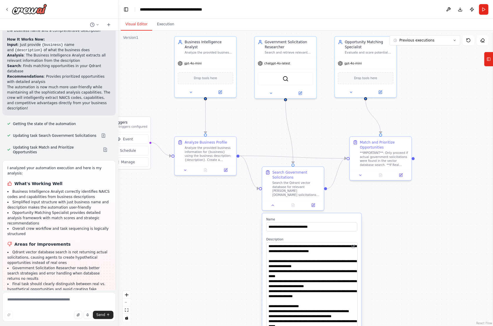
scroll to position [1178, 0]
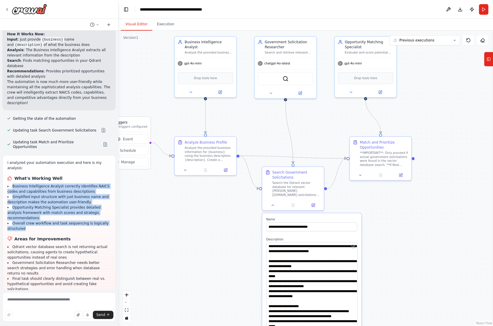
drag, startPoint x: 11, startPoint y: 118, endPoint x: 42, endPoint y: 153, distance: 47.0
click at [42, 183] on ul "Business Intelligence Analyst correctly identifies NAICS codes and capabilities…" at bounding box center [58, 207] width 103 height 48
click at [42, 220] on li "Overall crew workflow and task sequencing is logically structured" at bounding box center [58, 225] width 103 height 11
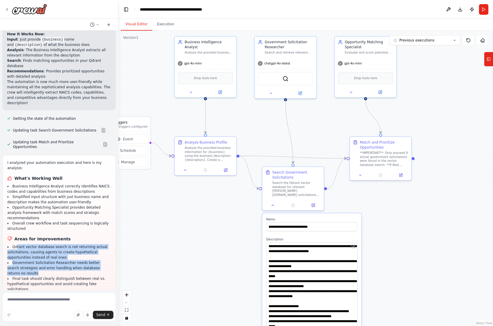
drag, startPoint x: 17, startPoint y: 174, endPoint x: 48, endPoint y: 202, distance: 41.2
click at [48, 244] on ul "Qdrant vector database search is not returning actual solicitations, causing ag…" at bounding box center [58, 275] width 103 height 63
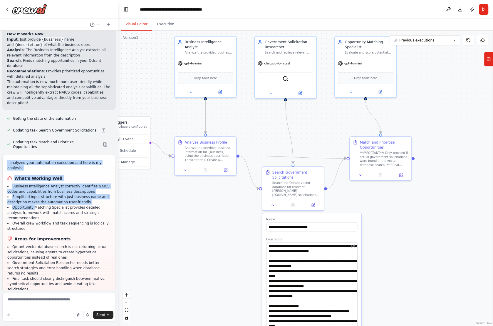
drag, startPoint x: 6, startPoint y: 100, endPoint x: 34, endPoint y: 141, distance: 50.2
click at [34, 155] on div "I analyzed your automation execution and here is my analysis: What's Working We…" at bounding box center [58, 235] width 113 height 161
click at [34, 205] on li "Opportunity Matching Specialist provides detailed analysis framework with match…" at bounding box center [58, 213] width 103 height 16
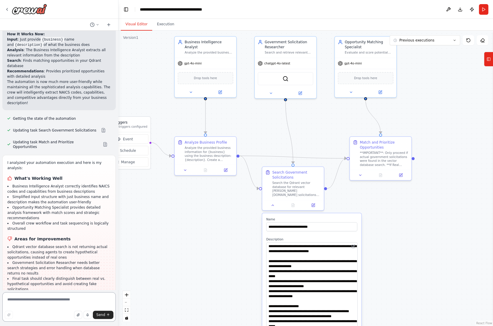
click at [38, 297] on textarea at bounding box center [58, 306] width 113 height 29
type textarea "**********"
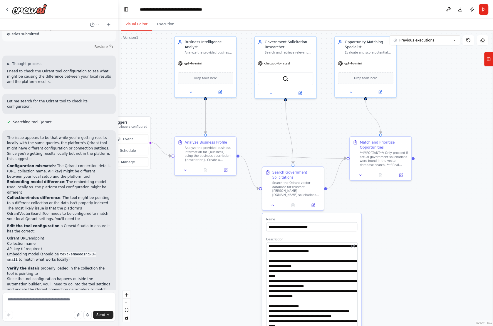
scroll to position [1482, 0]
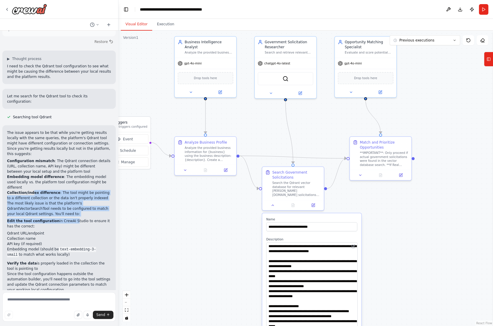
drag, startPoint x: 31, startPoint y: 105, endPoint x: 71, endPoint y: 128, distance: 46.6
click at [71, 130] on div "The issue appears to be that while you're getting results locally with the same…" at bounding box center [59, 211] width 104 height 162
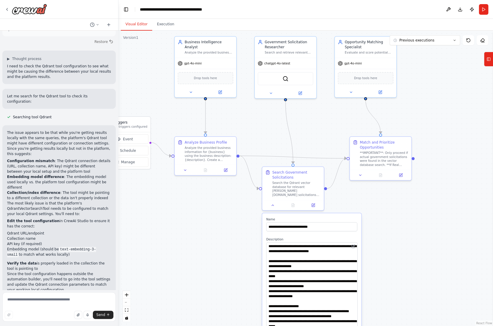
click at [71, 218] on p "Edit the tool configuration in CrewAI Studio to ensure it has the correct:" at bounding box center [59, 223] width 104 height 11
drag, startPoint x: 6, startPoint y: 143, endPoint x: 100, endPoint y: 159, distance: 96.0
click at [100, 159] on div "The issue appears to be that while you're getting results locally with the same…" at bounding box center [58, 211] width 113 height 172
click at [96, 247] on code "text-embedding-3-small" at bounding box center [51, 252] width 89 height 11
click at [27, 300] on textarea at bounding box center [58, 306] width 113 height 29
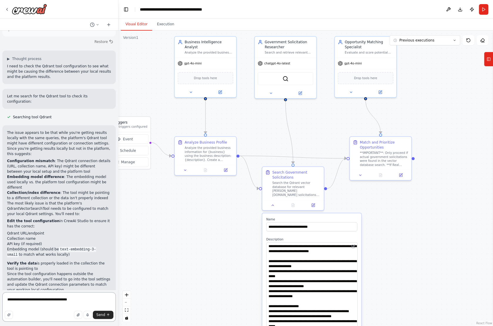
type textarea "**********"
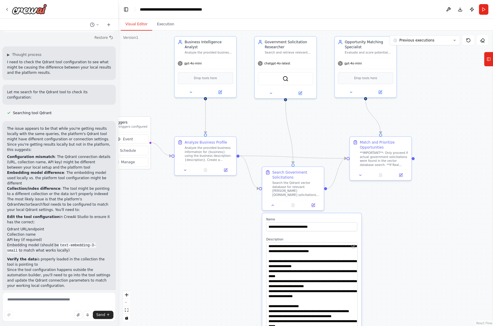
scroll to position [1486, 0]
drag, startPoint x: 56, startPoint y: 154, endPoint x: 100, endPoint y: 152, distance: 44.1
click at [101, 226] on ul "Qdrant URL/endpoint Collection name API key (if required) Embedding model (shou…" at bounding box center [59, 239] width 104 height 26
click at [285, 78] on img at bounding box center [285, 78] width 6 height 6
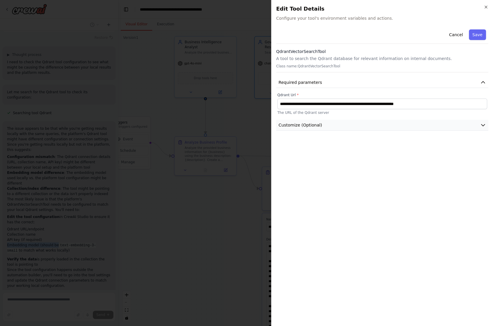
click at [294, 123] on span "Customize (Optional)" at bounding box center [301, 125] width 44 height 6
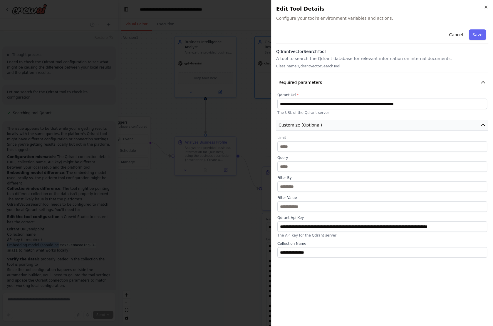
click at [294, 122] on span "Customize (Optional)" at bounding box center [301, 125] width 44 height 6
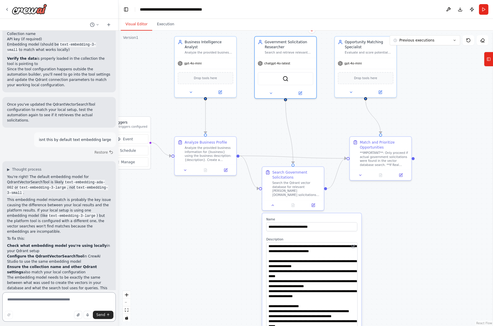
scroll to position [1692, 0]
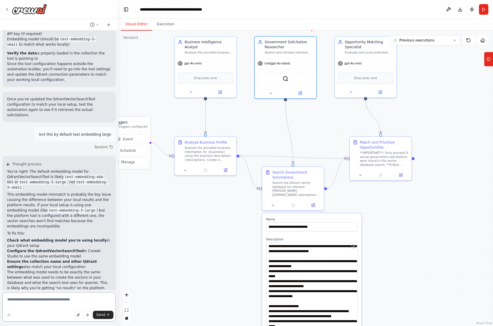
click at [68, 300] on textarea at bounding box center [58, 306] width 113 height 29
paste textarea "**********"
type textarea "**********"
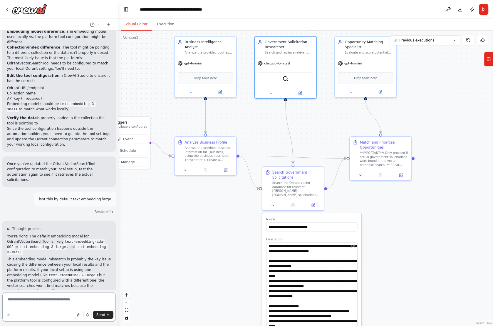
scroll to position [1617, 0]
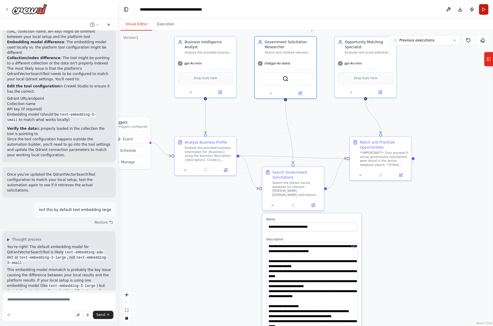
click at [482, 6] on button "Run" at bounding box center [483, 9] width 9 height 11
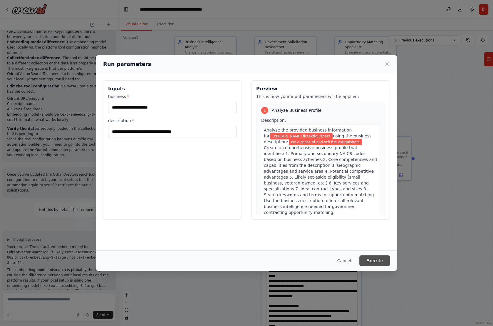
click at [376, 258] on button "Execute" at bounding box center [375, 260] width 31 height 11
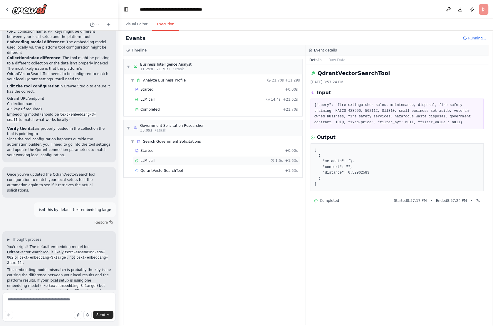
click at [146, 156] on div "LLM call 1.5s + 1.63s" at bounding box center [216, 160] width 167 height 9
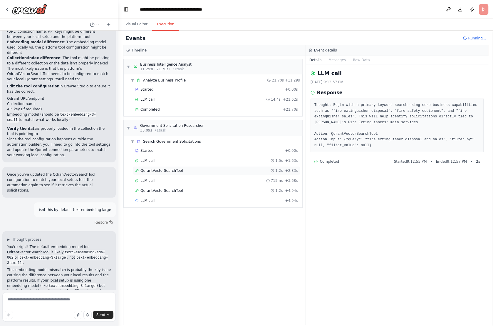
click at [155, 169] on span "QdrantVectorSearchTool" at bounding box center [162, 170] width 42 height 5
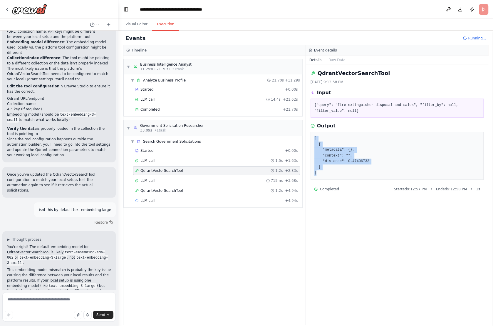
drag, startPoint x: 337, startPoint y: 170, endPoint x: 312, endPoint y: 129, distance: 47.9
click at [312, 129] on div "Output [ { "metadata": {}, "context": "", "distance": 0.47406733 } ]" at bounding box center [397, 150] width 173 height 57
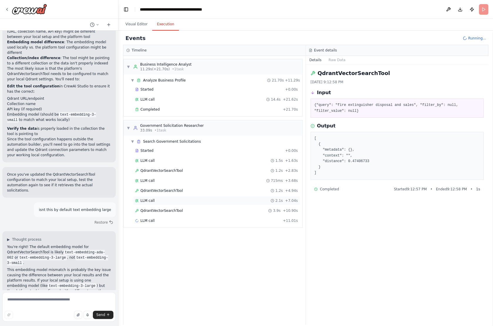
click at [161, 198] on div "LLM call 2.1s + 7.04s" at bounding box center [216, 200] width 163 height 5
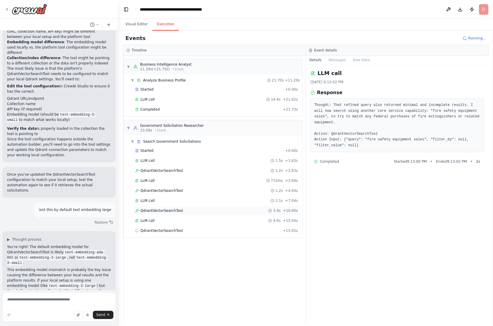
click at [163, 206] on div "QdrantVectorSearchTool 3.9s + 10.90s" at bounding box center [216, 210] width 167 height 9
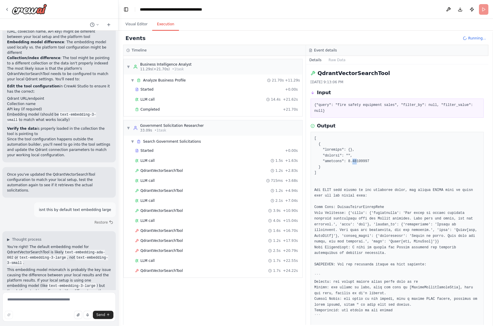
drag, startPoint x: 352, startPoint y: 160, endPoint x: 357, endPoint y: 160, distance: 4.4
click at [357, 160] on pre at bounding box center [398, 248] width 166 height 224
click at [151, 166] on div "QdrantVectorSearchTool 1.2s + 2.83s" at bounding box center [216, 170] width 167 height 9
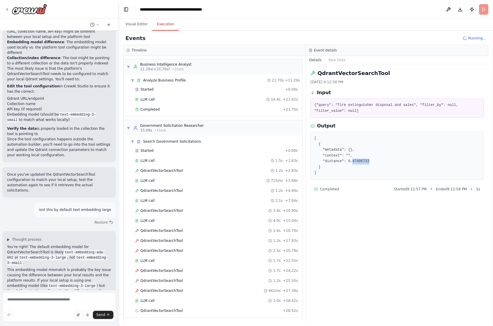
drag, startPoint x: 352, startPoint y: 160, endPoint x: 382, endPoint y: 159, distance: 30.3
click at [382, 159] on pre "[ { "metadata": {}, "context": "", "distance": 0.47406733 } ]" at bounding box center [398, 156] width 166 height 40
click at [175, 228] on span "QdrantVectorSearchTool" at bounding box center [162, 230] width 42 height 5
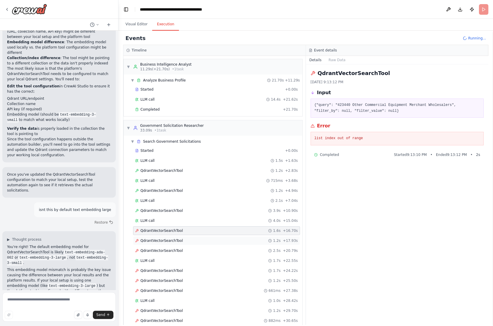
click at [175, 236] on div "QdrantVectorSearchTool 1.2s + 17.93s" at bounding box center [216, 240] width 167 height 9
click at [175, 239] on div "QdrantVectorSearchTool 1.2s + 17.93s" at bounding box center [216, 240] width 167 height 9
click at [168, 248] on span "QdrantVectorSearchTool" at bounding box center [162, 250] width 42 height 5
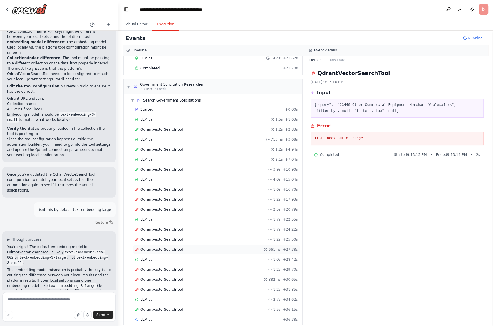
scroll to position [42, 0]
click at [149, 296] on span "LLM call" at bounding box center [148, 298] width 14 height 5
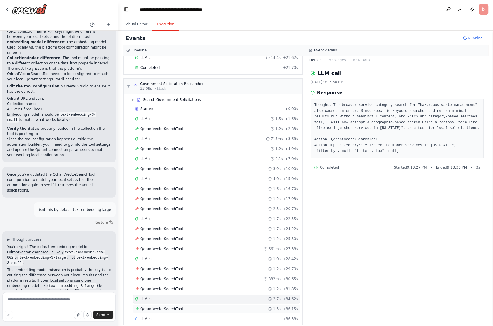
click at [150, 306] on span "QdrantVectorSearchTool" at bounding box center [162, 308] width 42 height 5
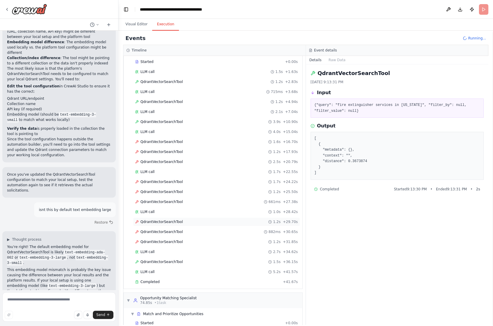
scroll to position [102, 0]
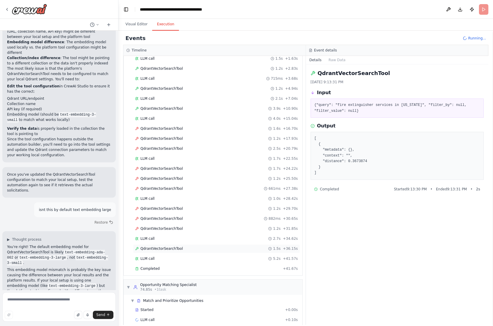
click at [154, 244] on div "QdrantVectorSearchTool 1.5s + 36.15s" at bounding box center [216, 248] width 167 height 9
click at [151, 256] on span "LLM call" at bounding box center [148, 258] width 14 height 5
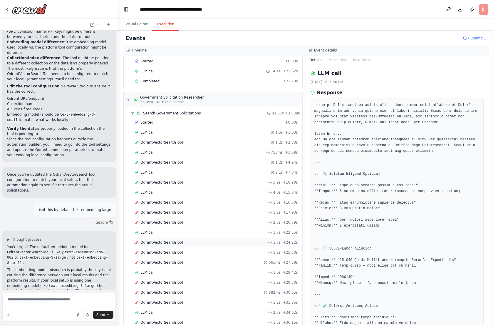
scroll to position [18, 0]
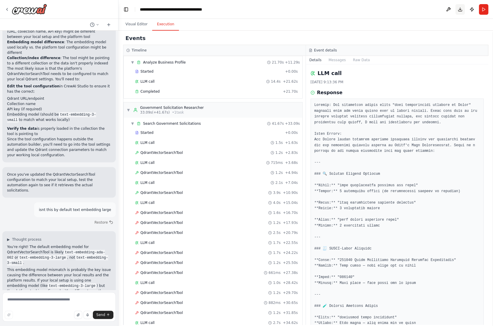
click at [457, 9] on button "Download" at bounding box center [460, 9] width 9 height 11
